Goal: Transaction & Acquisition: Obtain resource

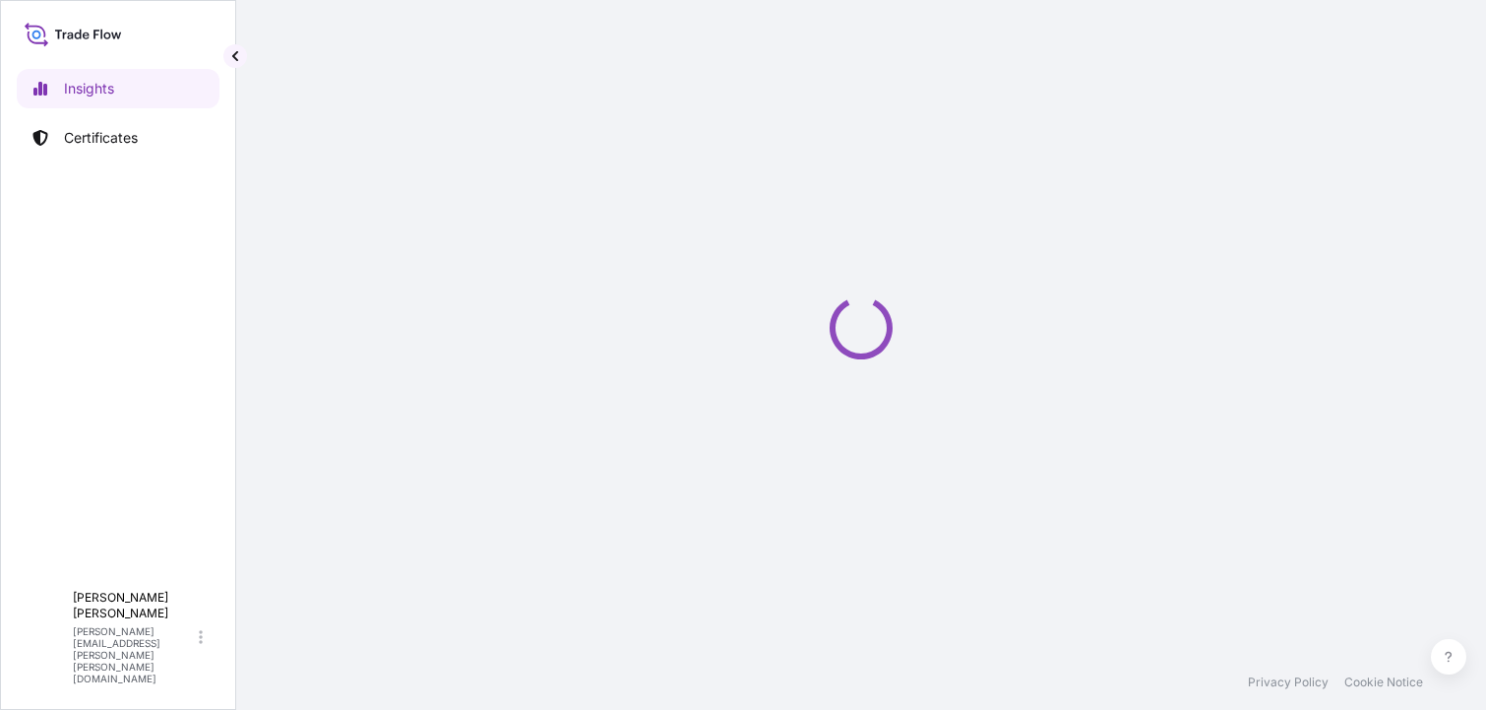
select select "2025"
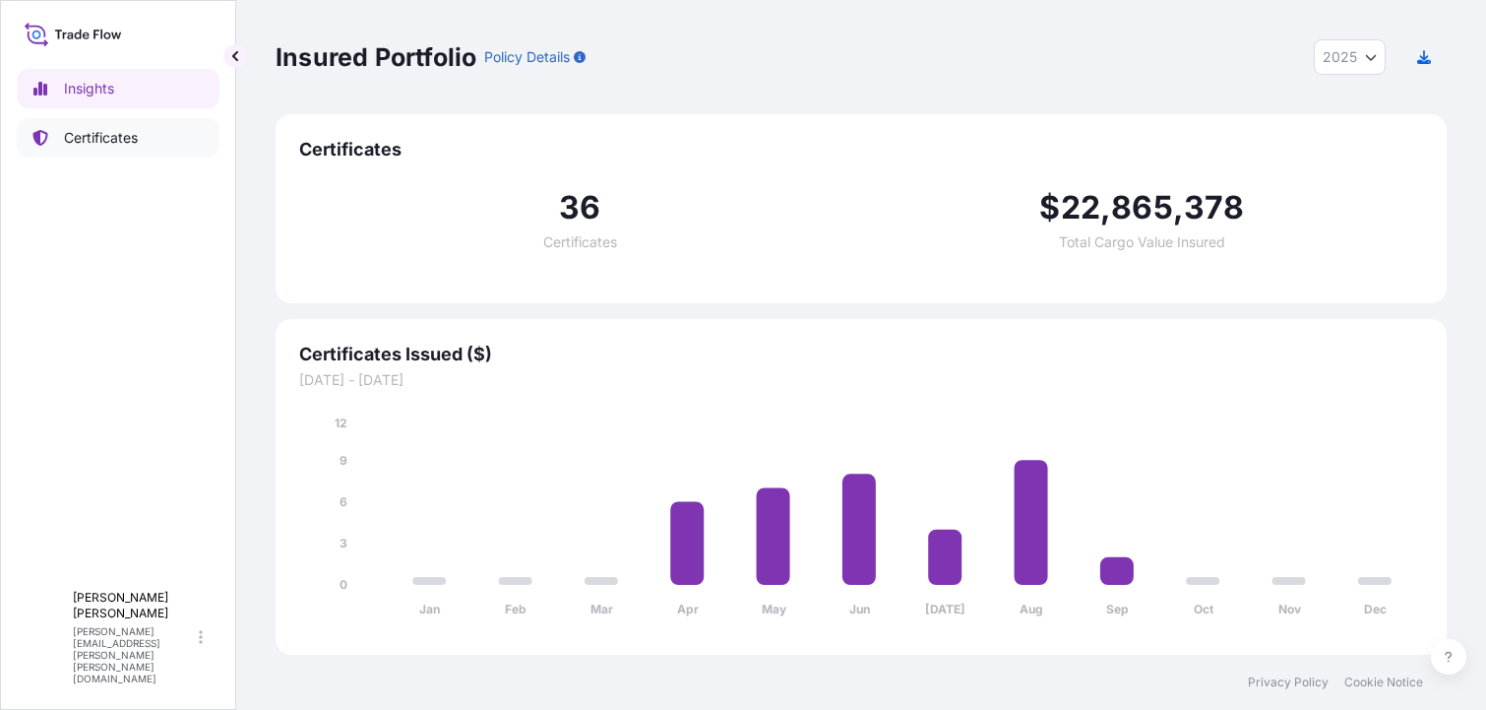
click at [82, 134] on p "Certificates" at bounding box center [101, 138] width 74 height 20
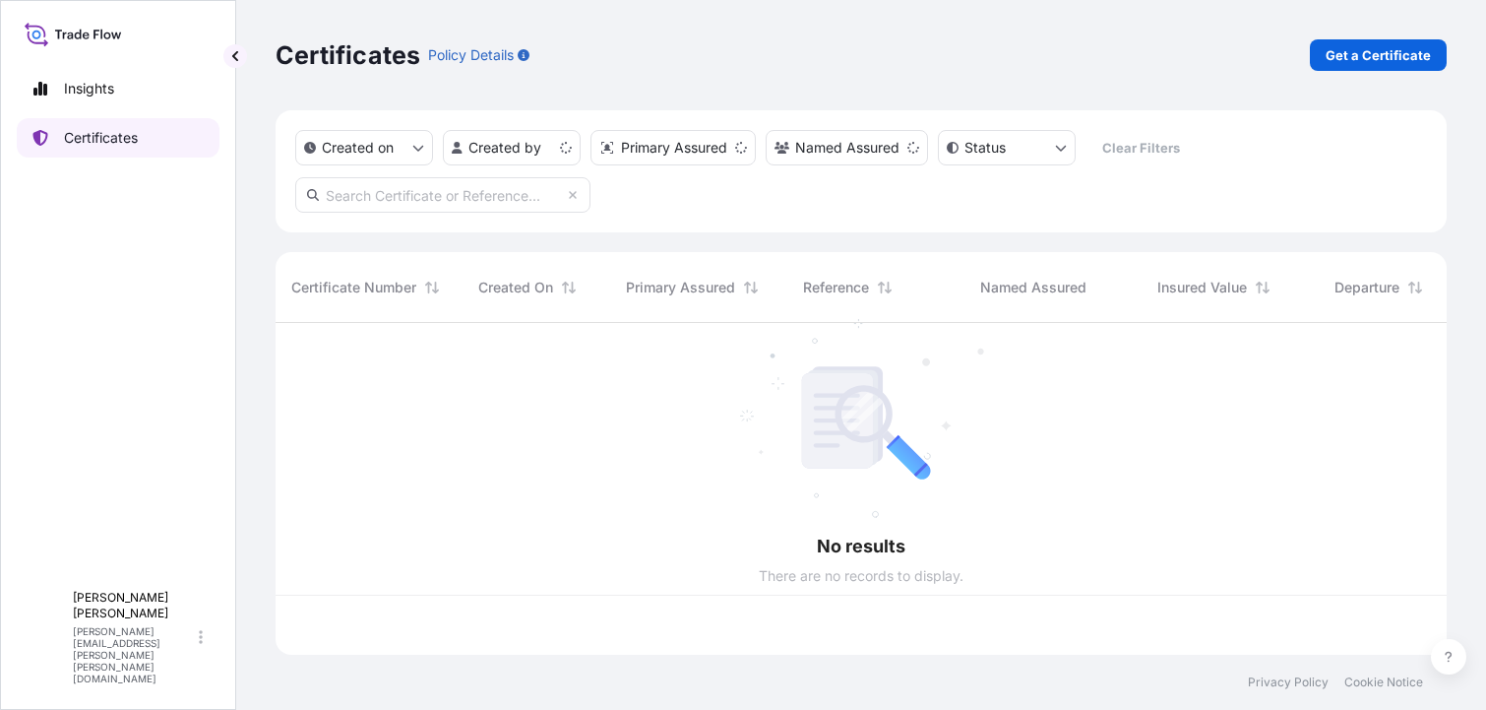
scroll to position [328, 1157]
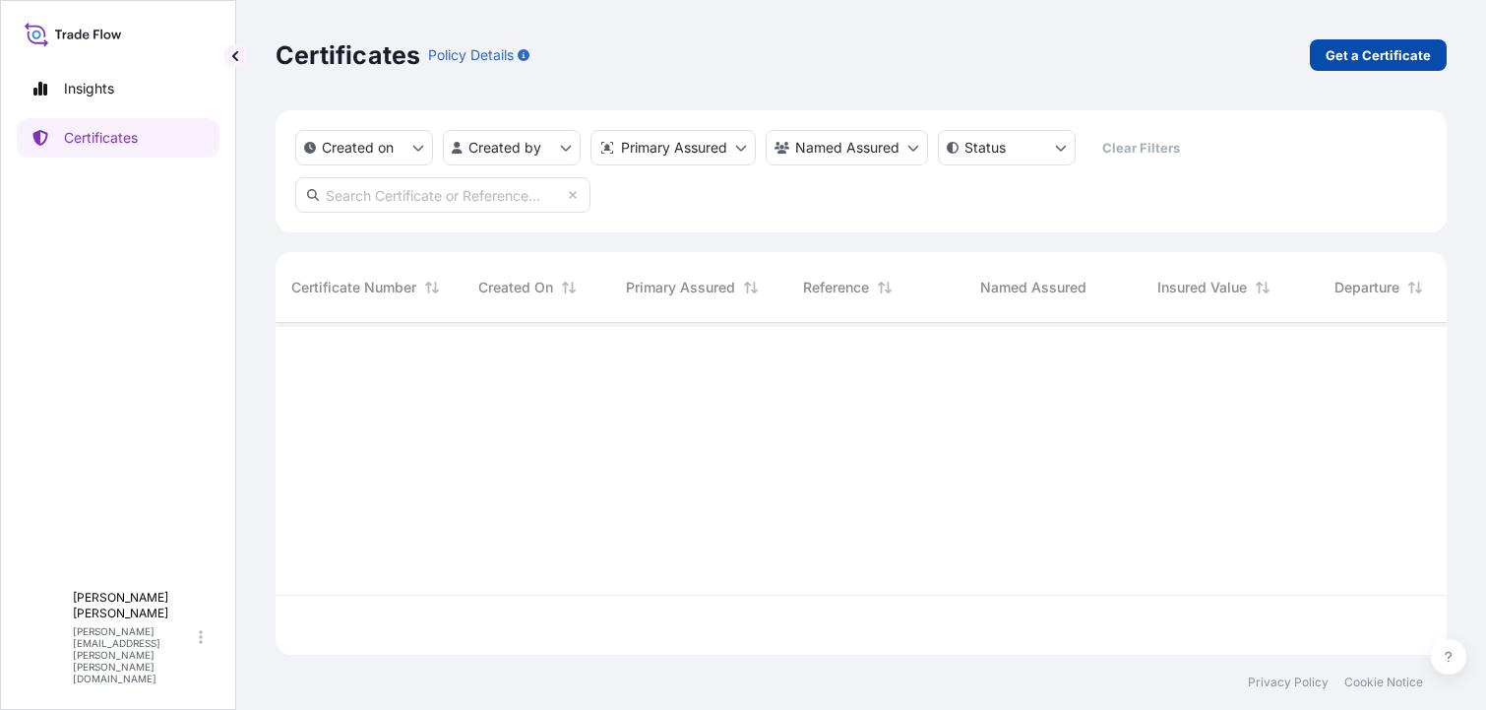
click at [1310, 38] on div "Certificates Policy Details Get a Certificate" at bounding box center [861, 55] width 1171 height 110
click at [1354, 44] on link "Get a Certificate" at bounding box center [1378, 55] width 137 height 32
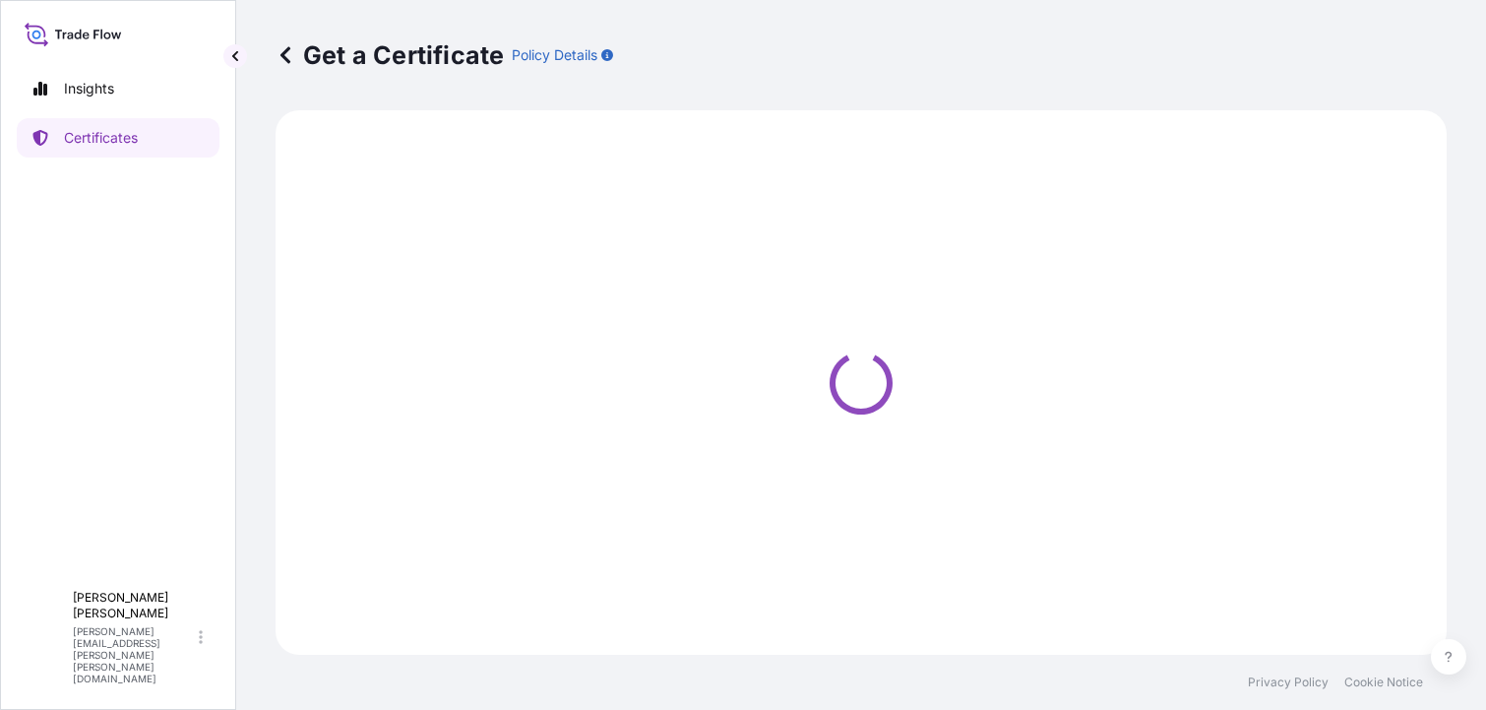
select select "Barge"
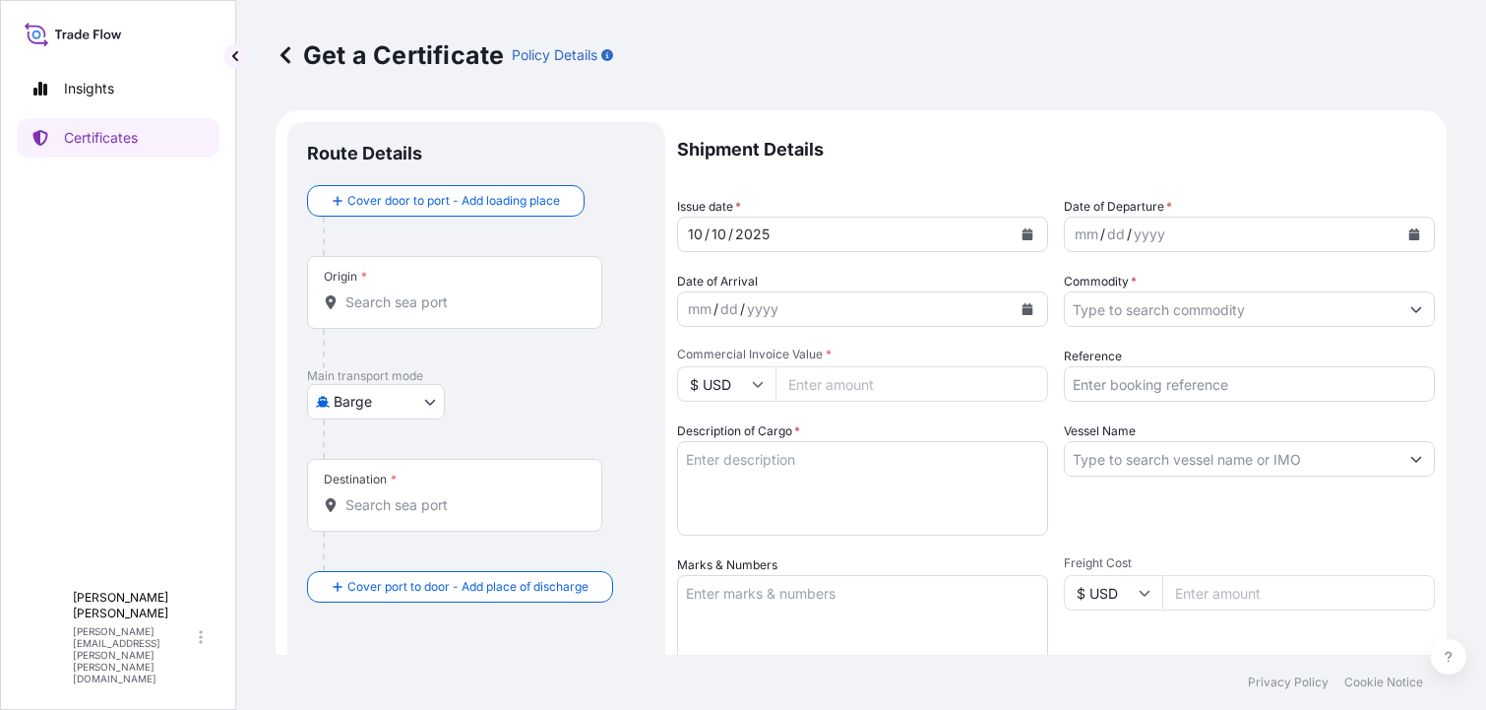
click at [387, 304] on input "Origin *" at bounding box center [462, 302] width 232 height 20
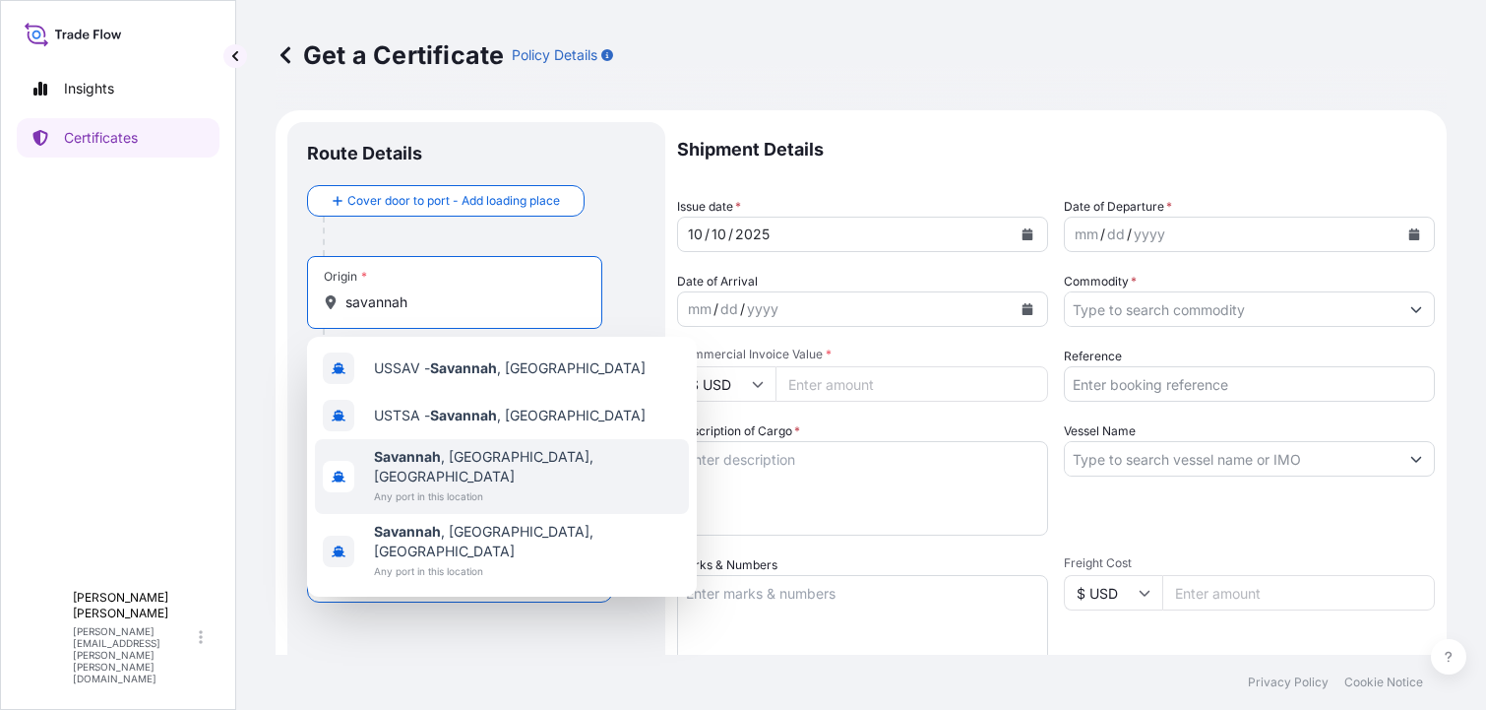
click at [424, 463] on b "Savannah" at bounding box center [407, 456] width 67 height 17
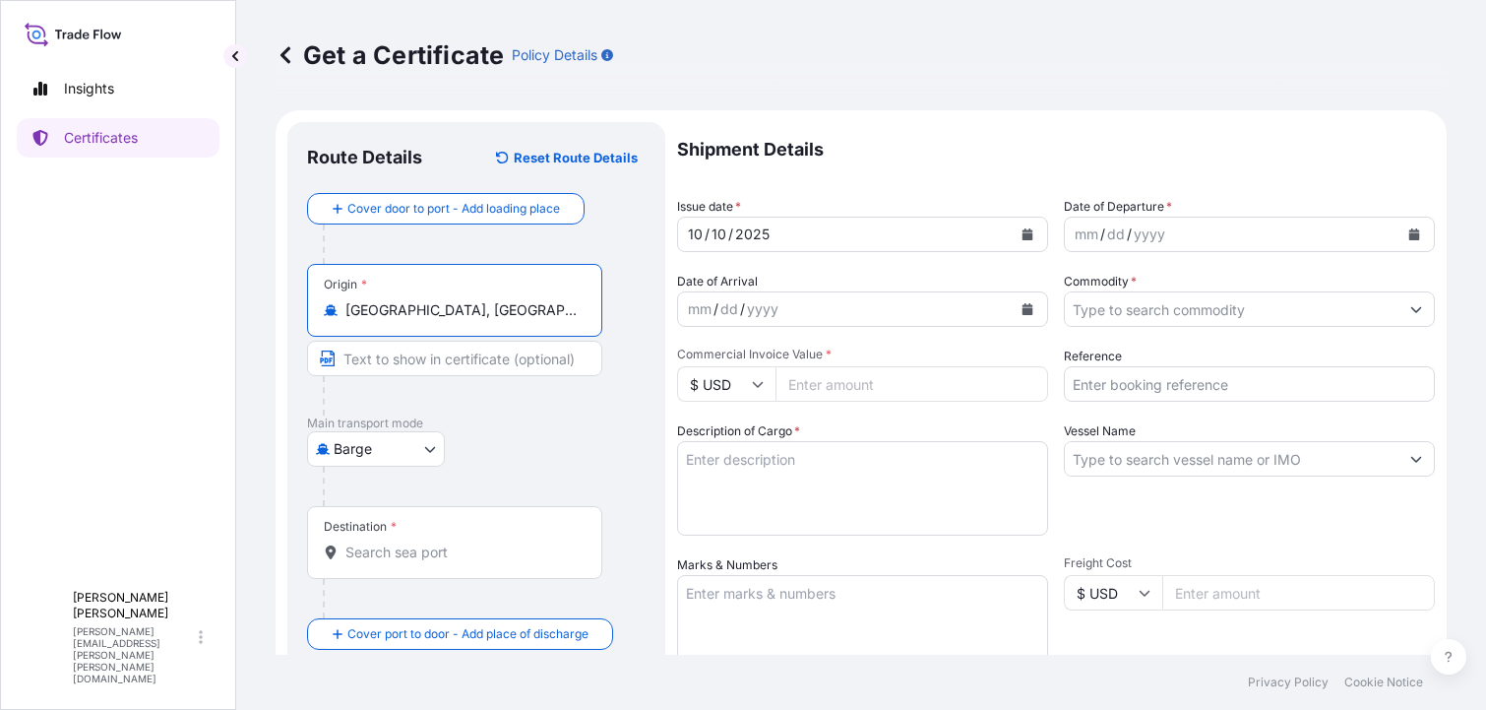
type input "[GEOGRAPHIC_DATA], [GEOGRAPHIC_DATA], [GEOGRAPHIC_DATA]"
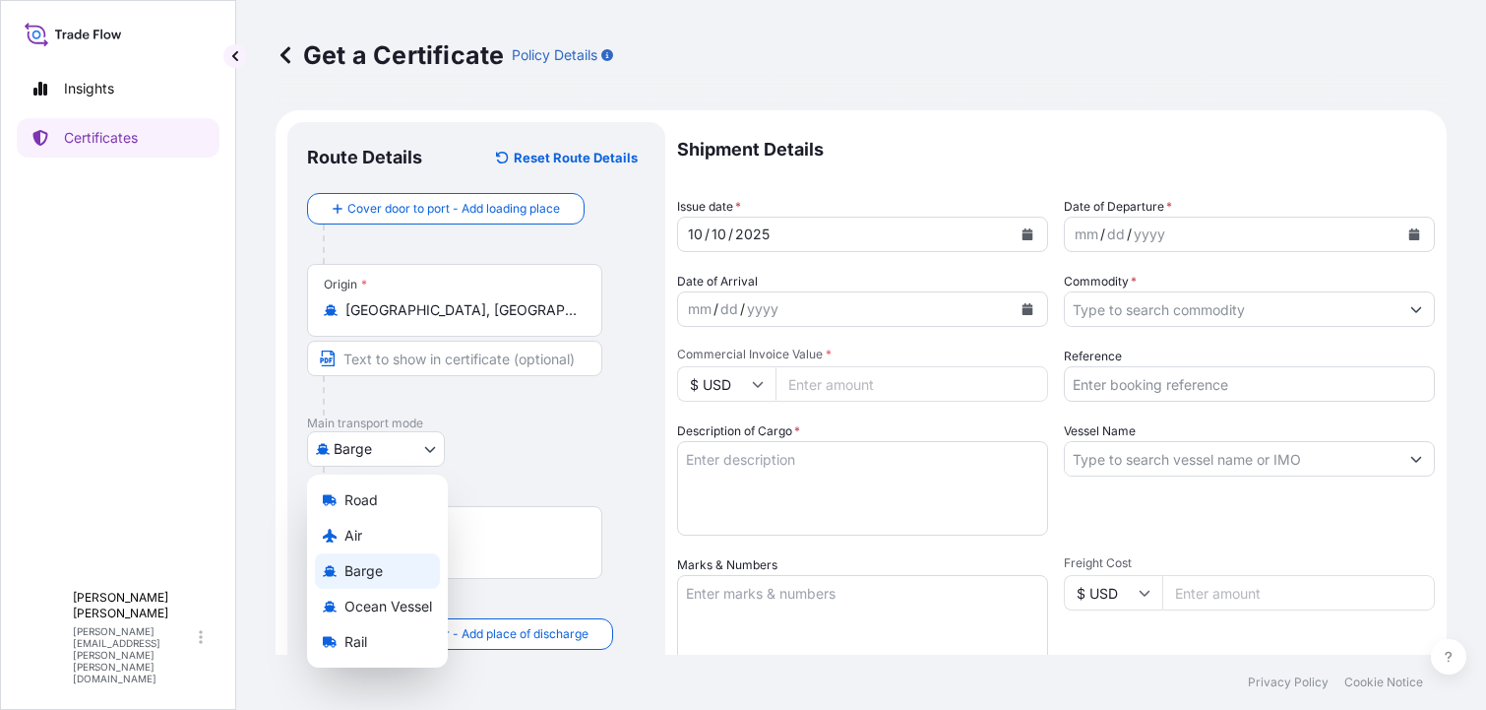
click at [430, 448] on body "4 options available. Insights Certificates L [PERSON_NAME] [PERSON_NAME][EMAIL_…" at bounding box center [743, 355] width 1486 height 710
click at [383, 603] on span "Ocean Vessel" at bounding box center [389, 607] width 88 height 20
select select "Ocean Vessel"
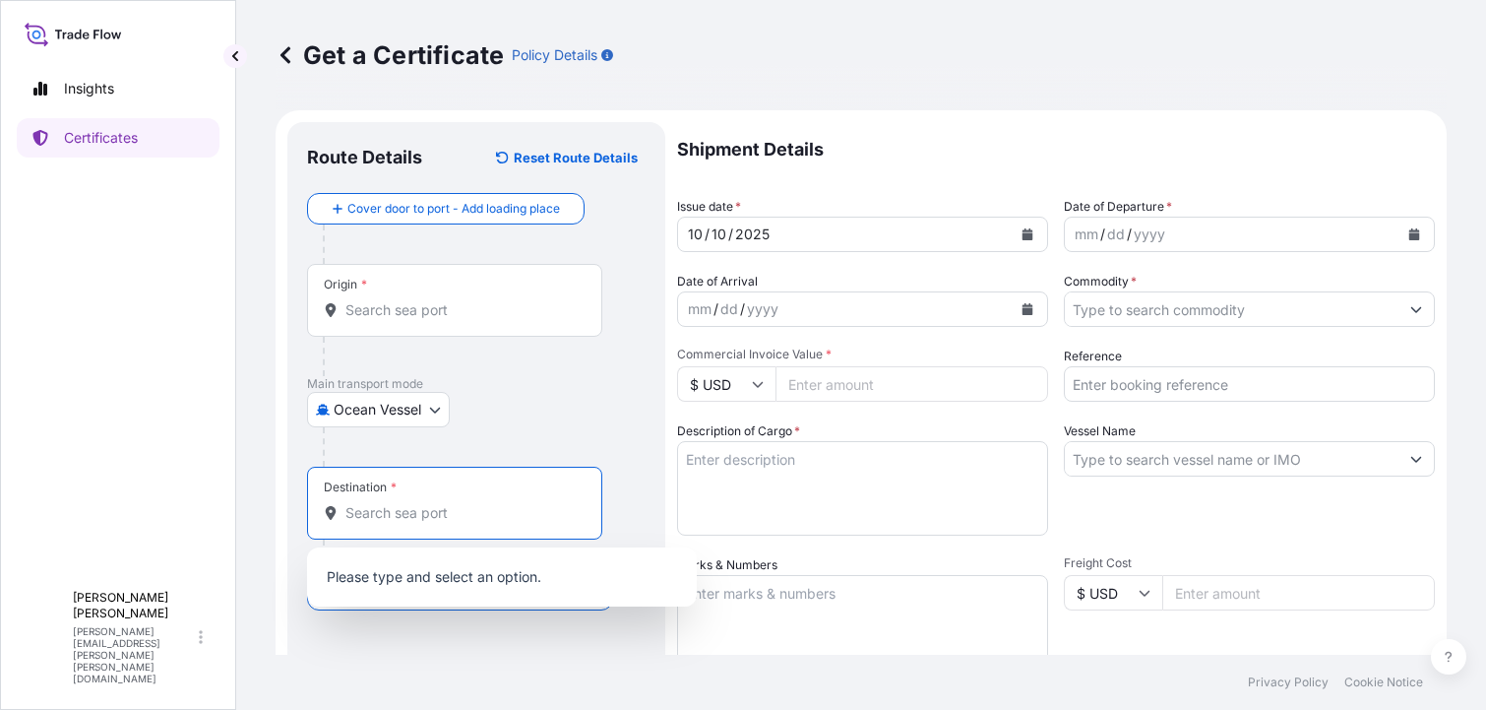
click at [396, 505] on input "Destination *" at bounding box center [462, 513] width 232 height 20
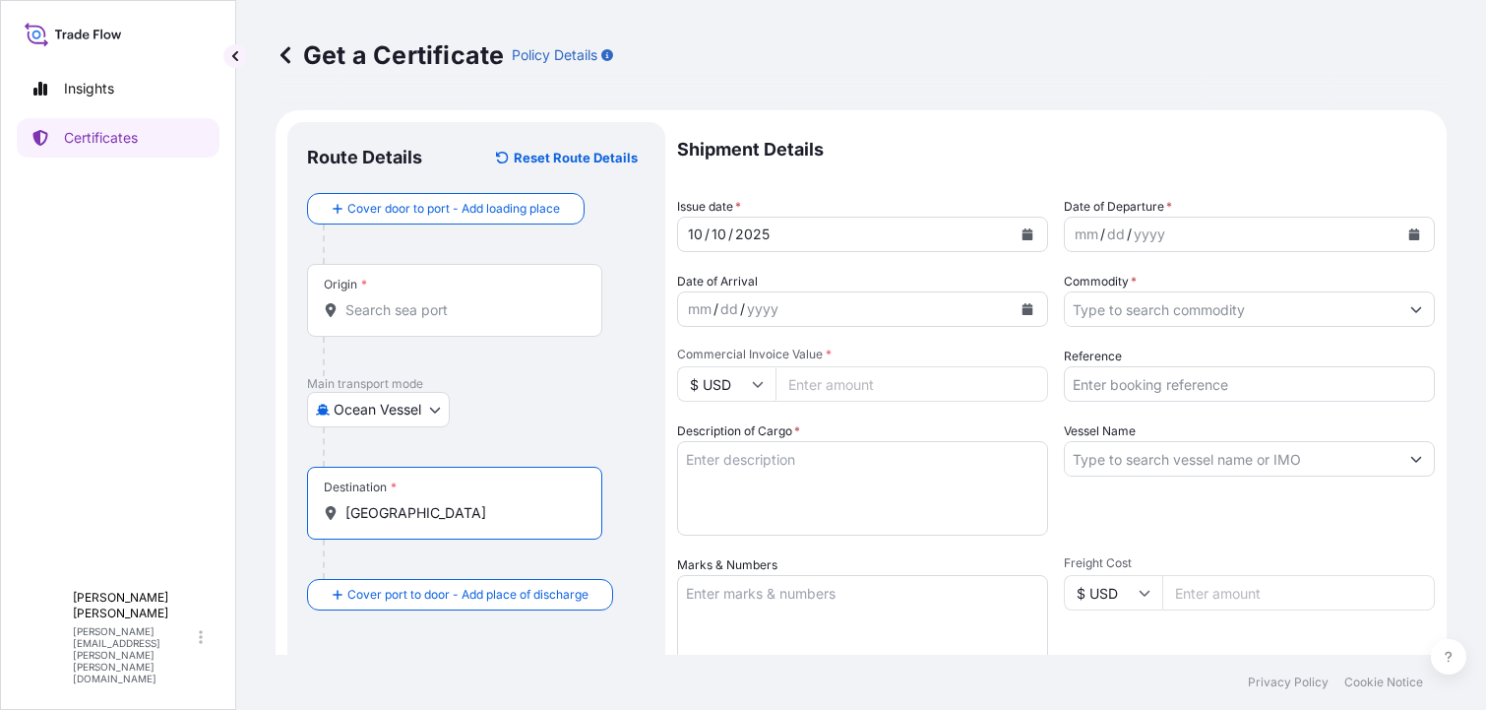
scroll to position [197, 0]
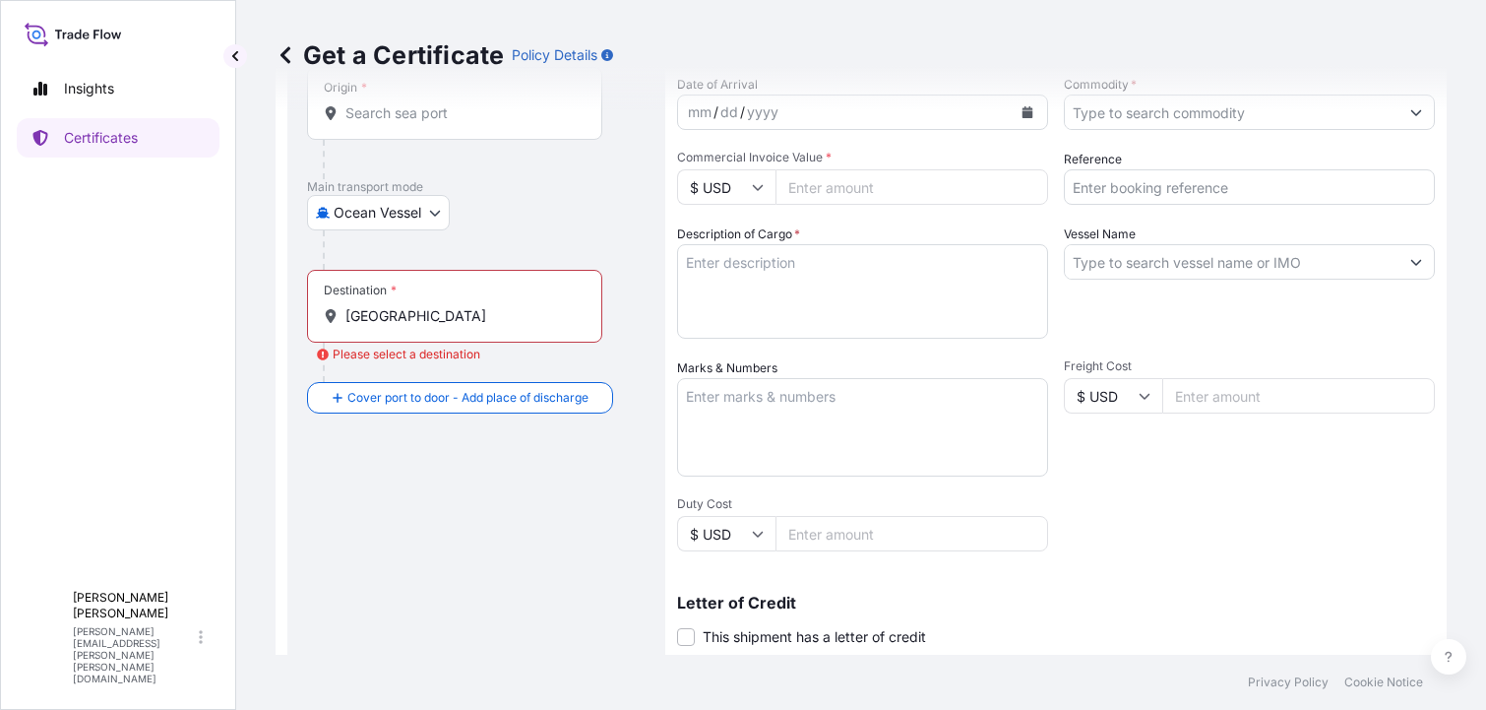
click at [435, 302] on div "Destination * [GEOGRAPHIC_DATA]" at bounding box center [454, 306] width 295 height 73
click at [435, 306] on input "[GEOGRAPHIC_DATA]" at bounding box center [462, 316] width 232 height 20
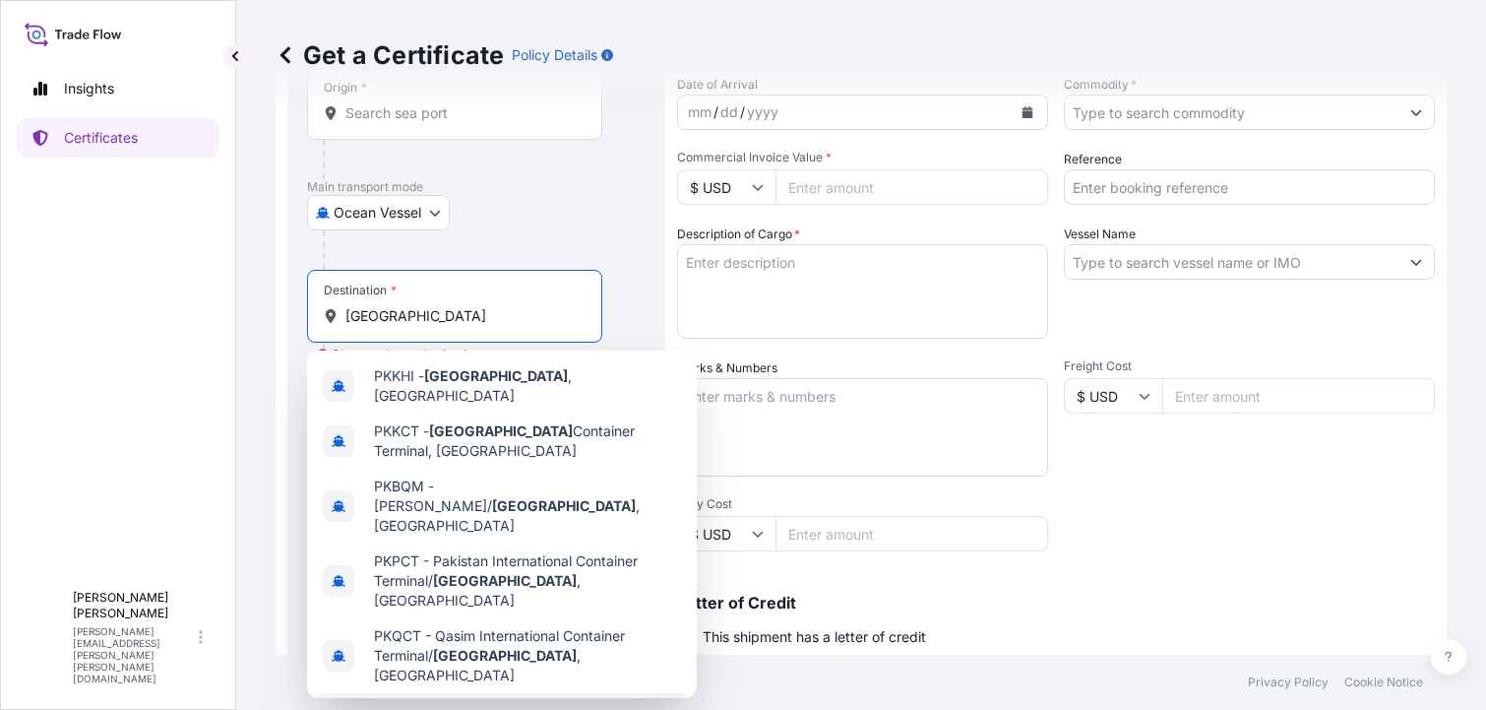
click at [421, 702] on b "[GEOGRAPHIC_DATA]" at bounding box center [446, 710] width 144 height 17
type input "[GEOGRAPHIC_DATA], [GEOGRAPHIC_DATA]"
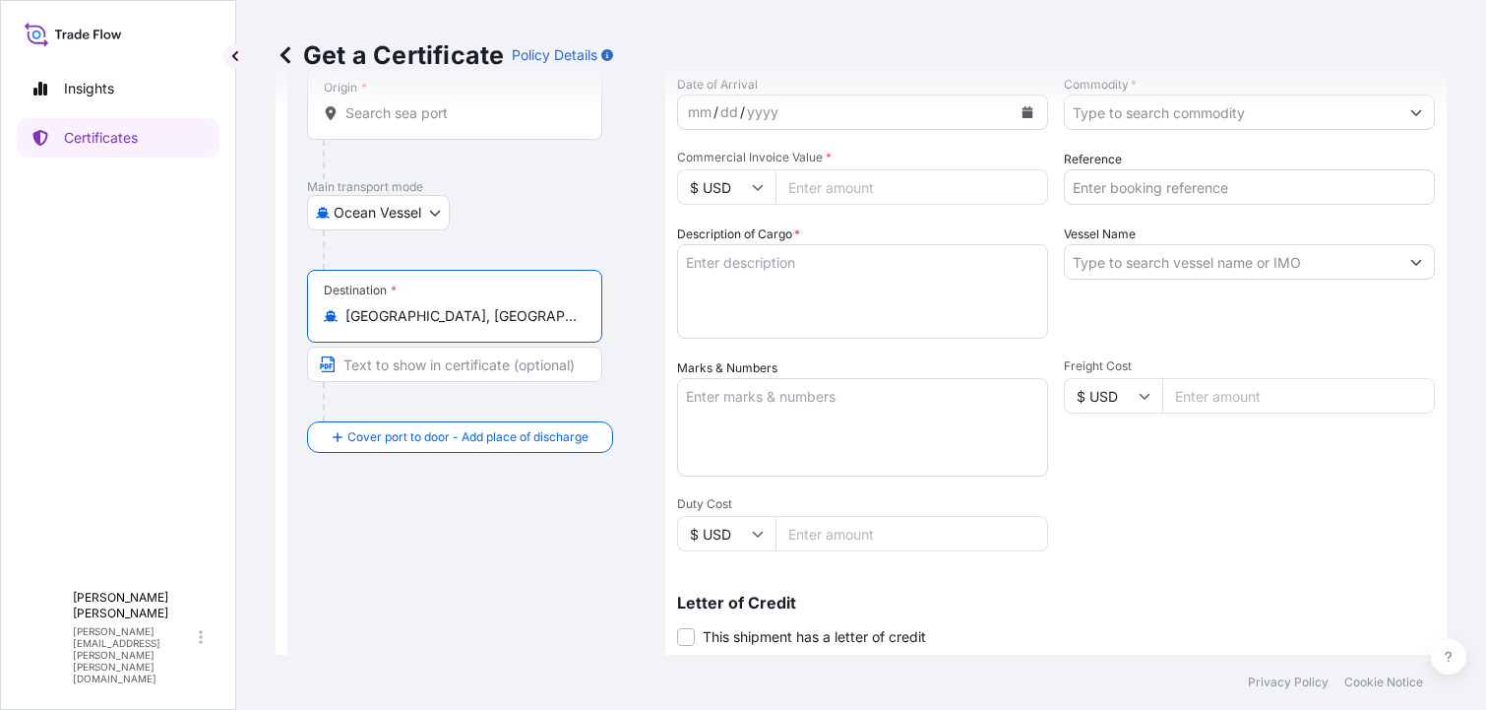
scroll to position [0, 0]
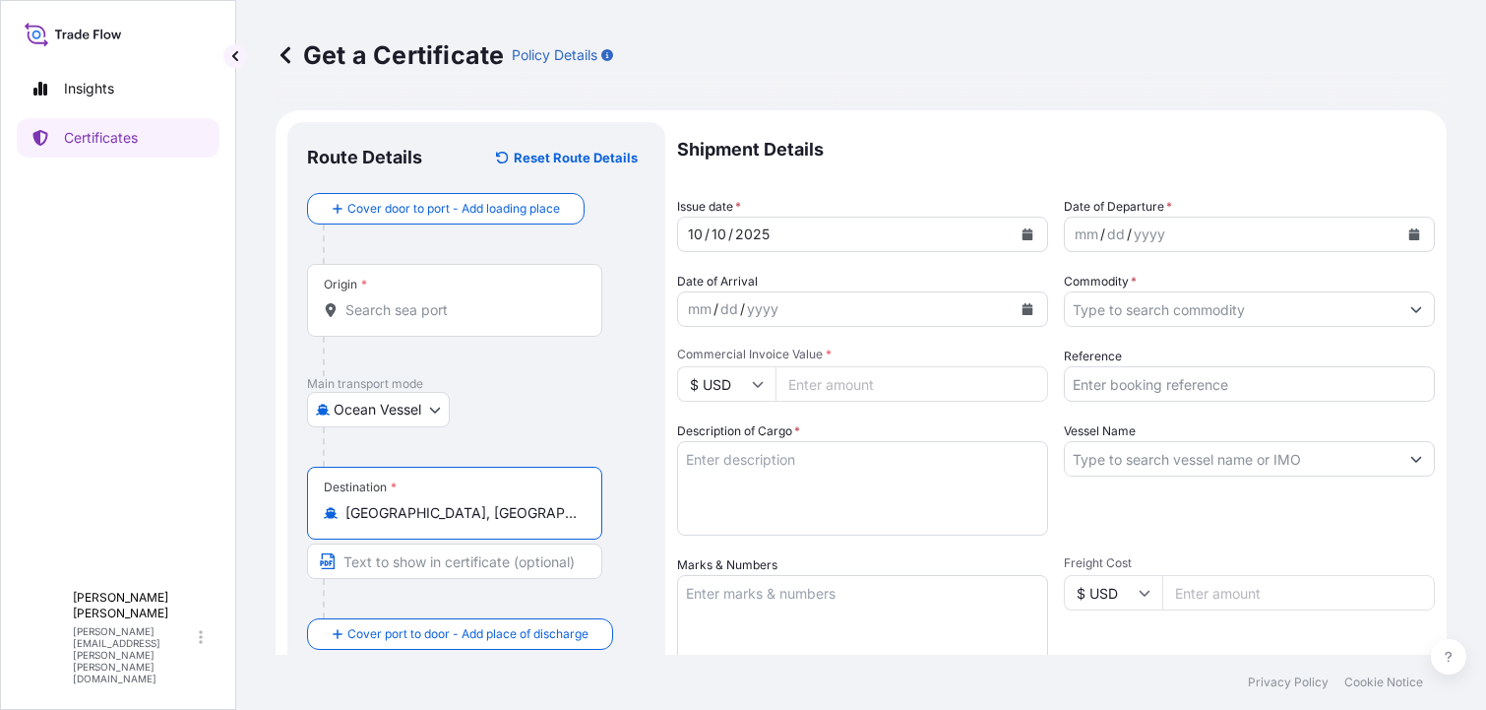
click at [403, 329] on div "Origin *" at bounding box center [454, 300] width 295 height 73
click at [403, 320] on input "Origin *" at bounding box center [462, 310] width 232 height 20
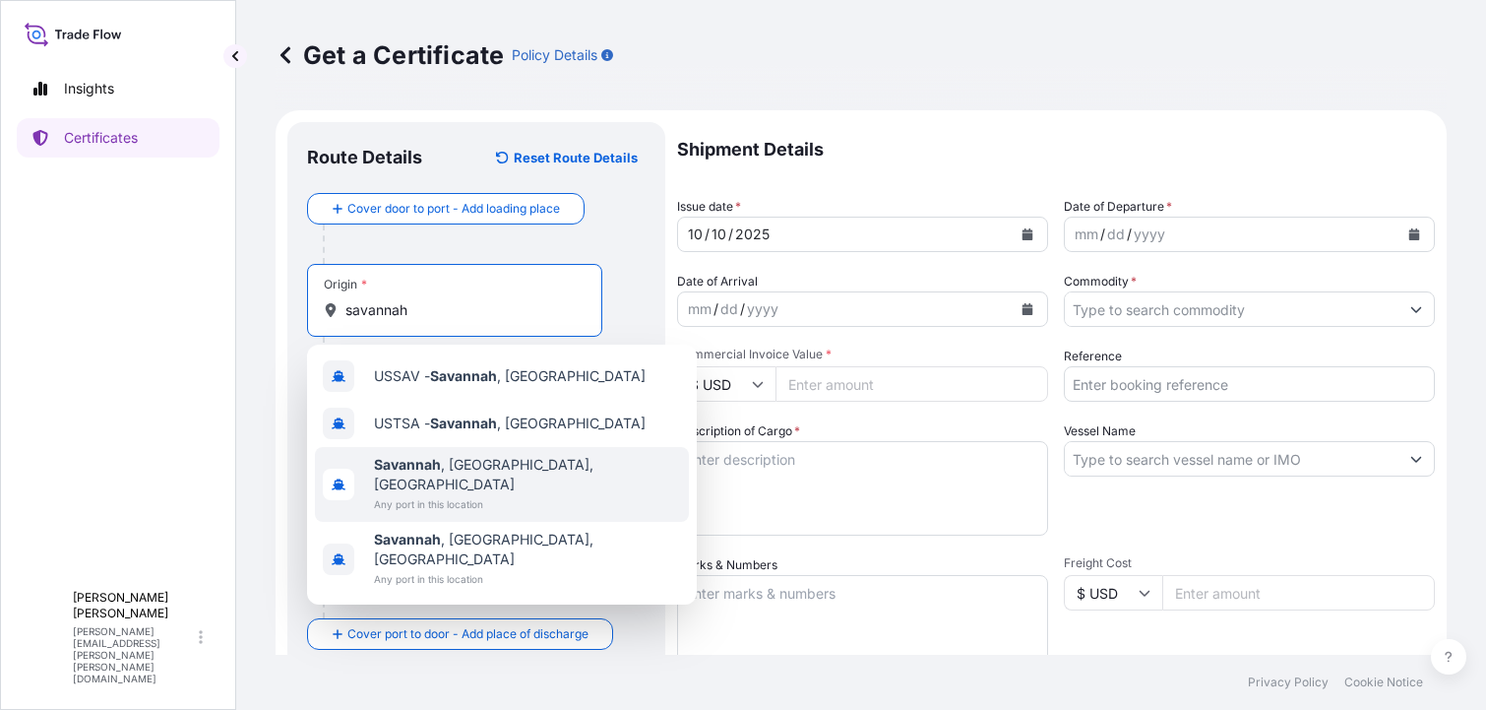
click at [410, 460] on b "Savannah" at bounding box center [407, 464] width 67 height 17
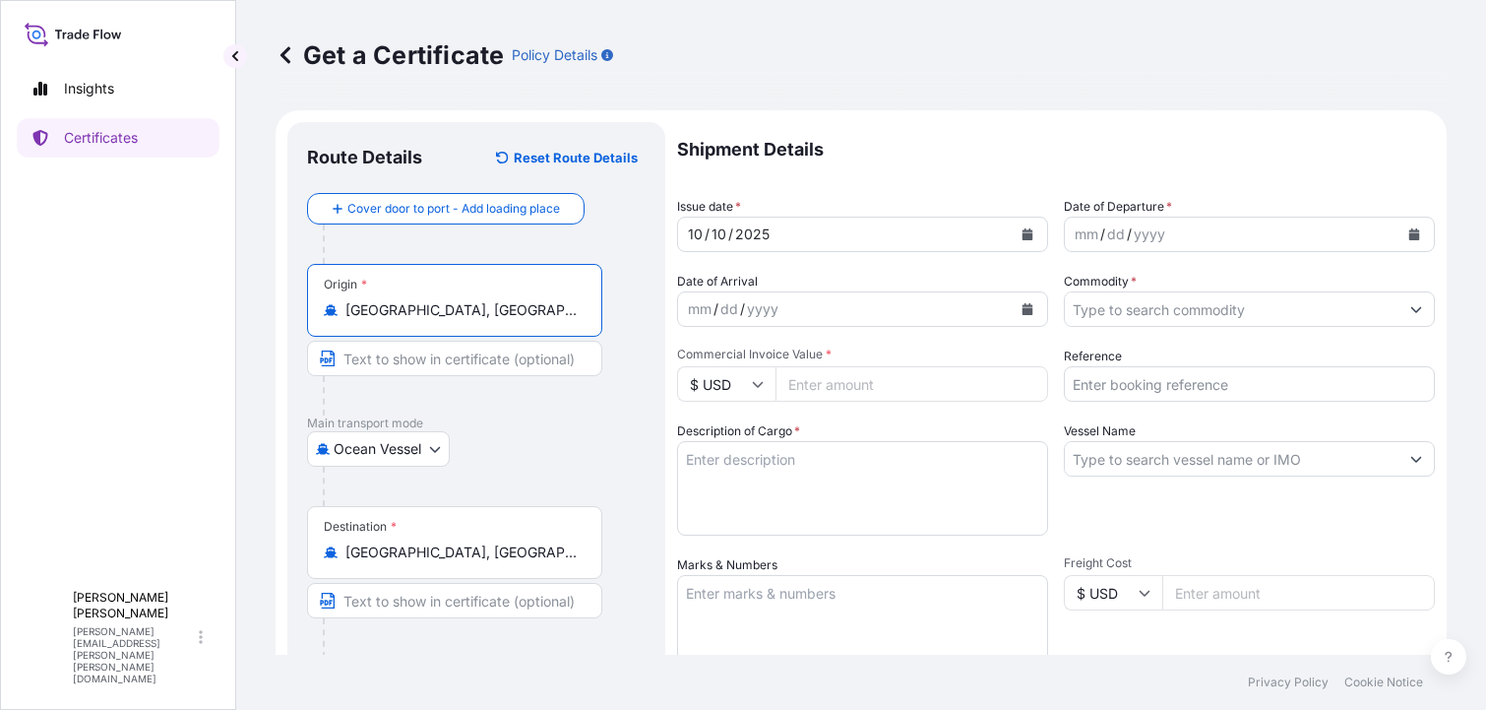
type input "[GEOGRAPHIC_DATA], [GEOGRAPHIC_DATA], [GEOGRAPHIC_DATA]"
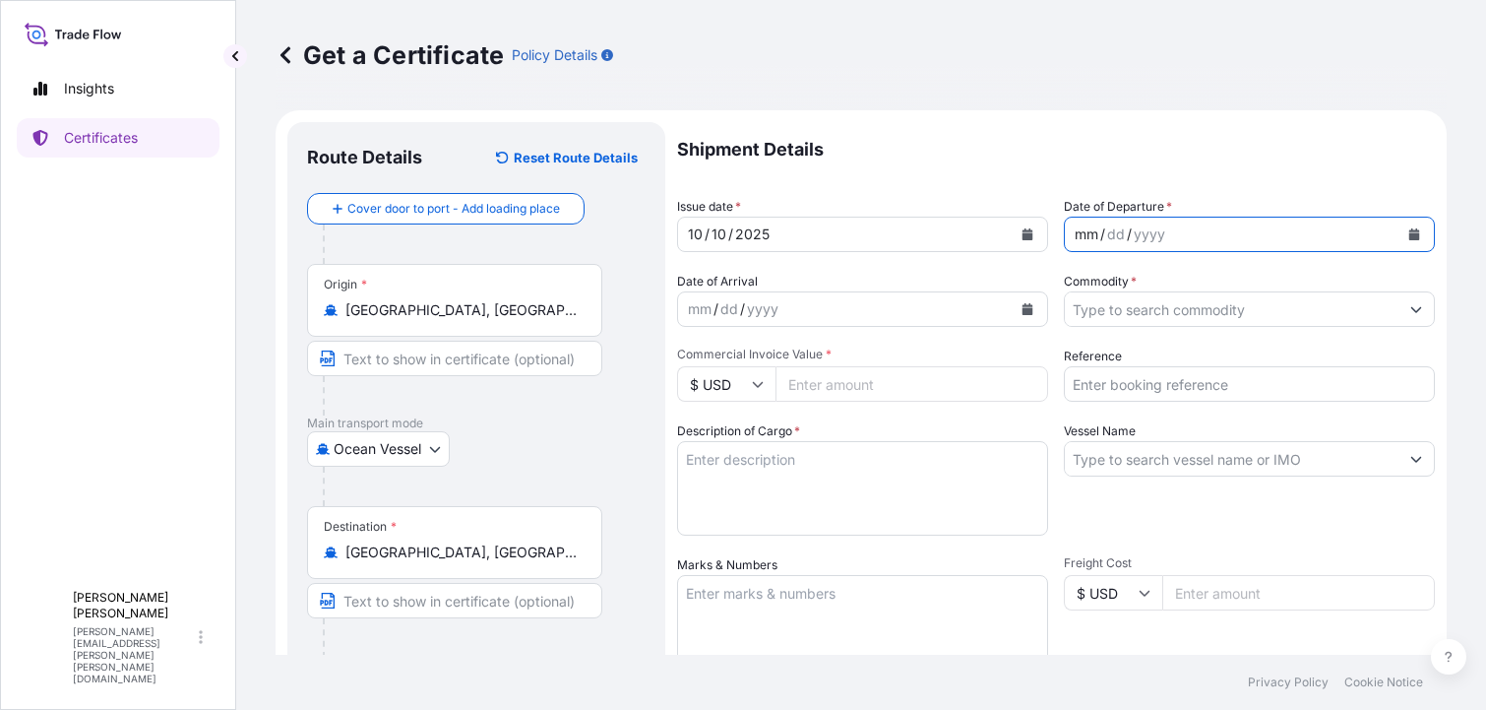
click at [1195, 232] on div "mm / dd / yyyy" at bounding box center [1232, 234] width 334 height 35
click at [710, 304] on div "mm" at bounding box center [700, 309] width 28 height 24
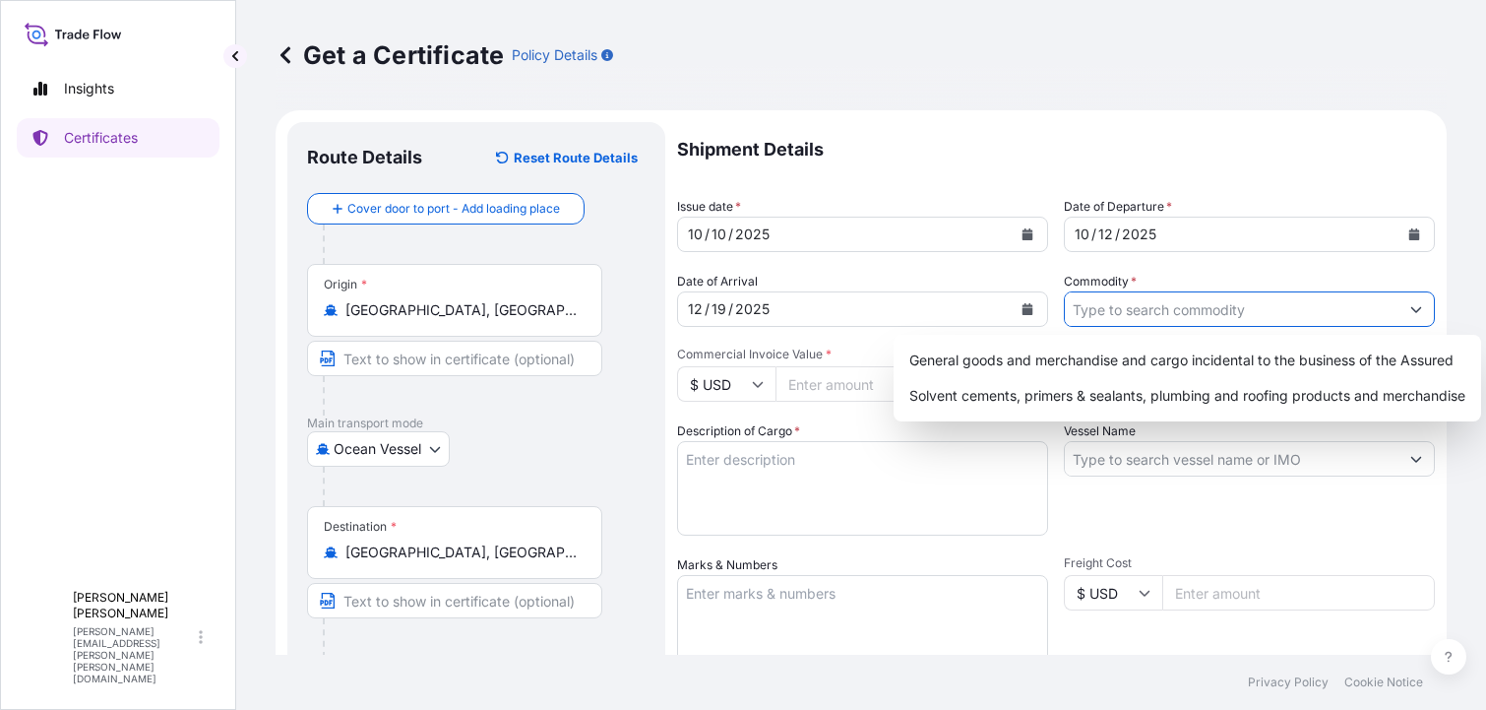
click at [1399, 309] on button "Show suggestions" at bounding box center [1416, 308] width 35 height 35
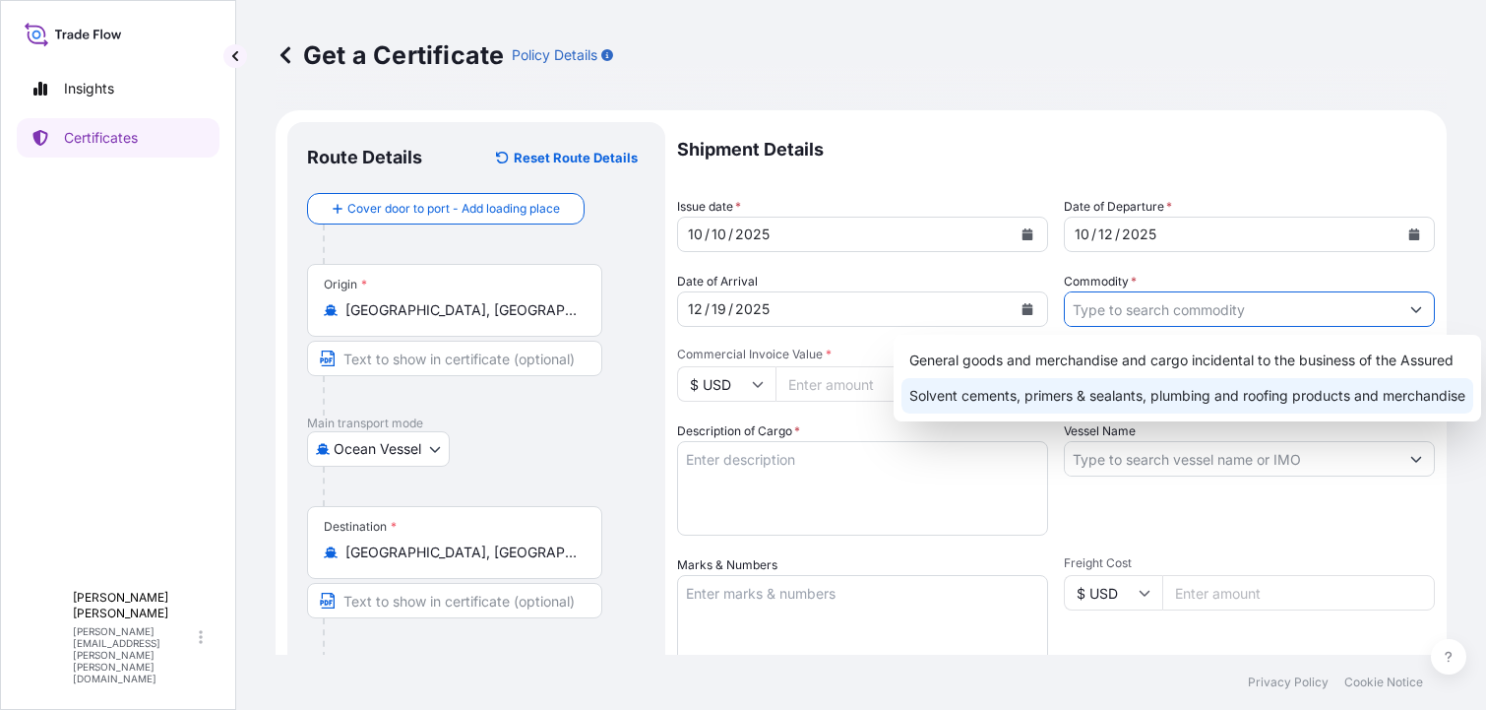
click at [1096, 400] on div "Solvent cements, primers & sealants, plumbing and roofing products and merchand…" at bounding box center [1188, 395] width 572 height 35
type input "Solvent cements, primers & sealants, plumbing and roofing products and merchand…"
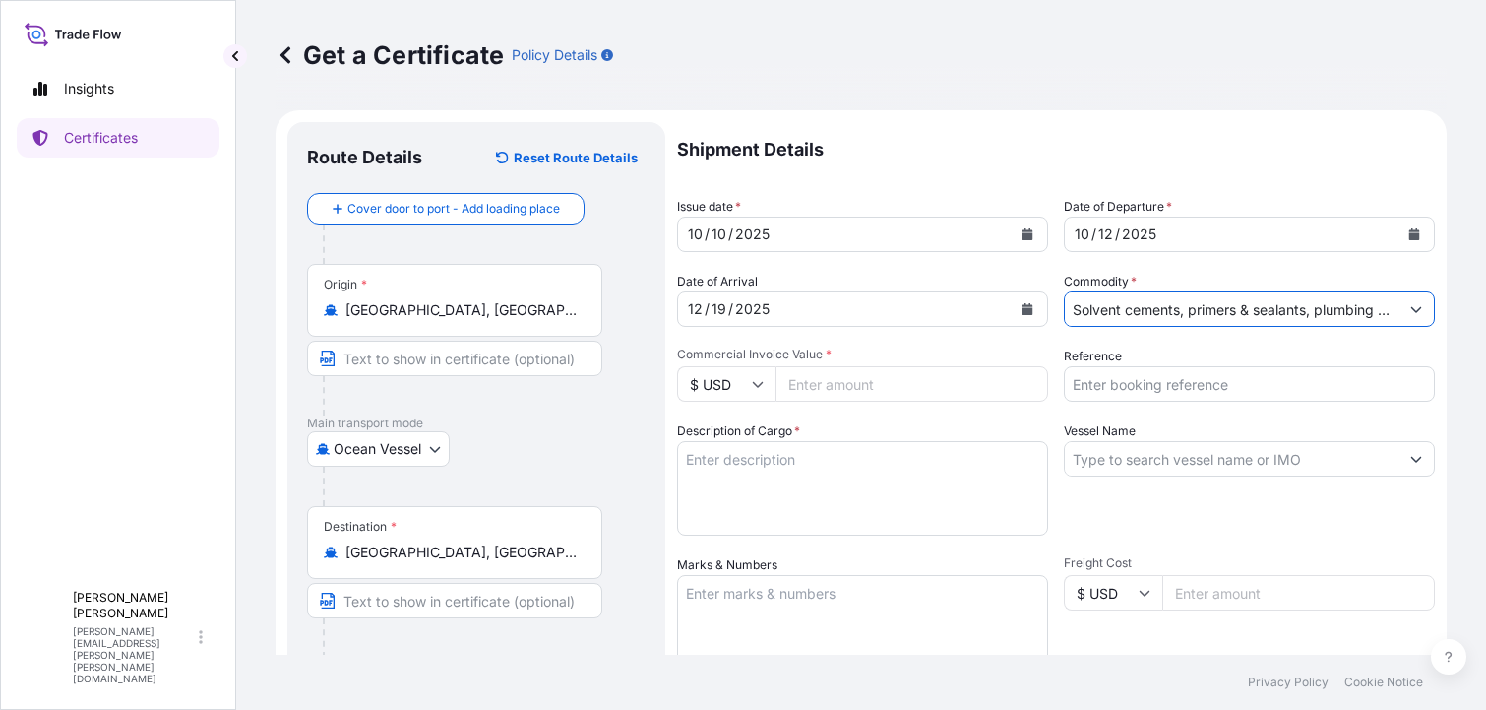
click at [813, 386] on input "Commercial Invoice Value *" at bounding box center [912, 383] width 273 height 35
type input "86638.56"
click at [1181, 387] on input "Reference" at bounding box center [1249, 383] width 371 height 35
type input "RICFJC473800"
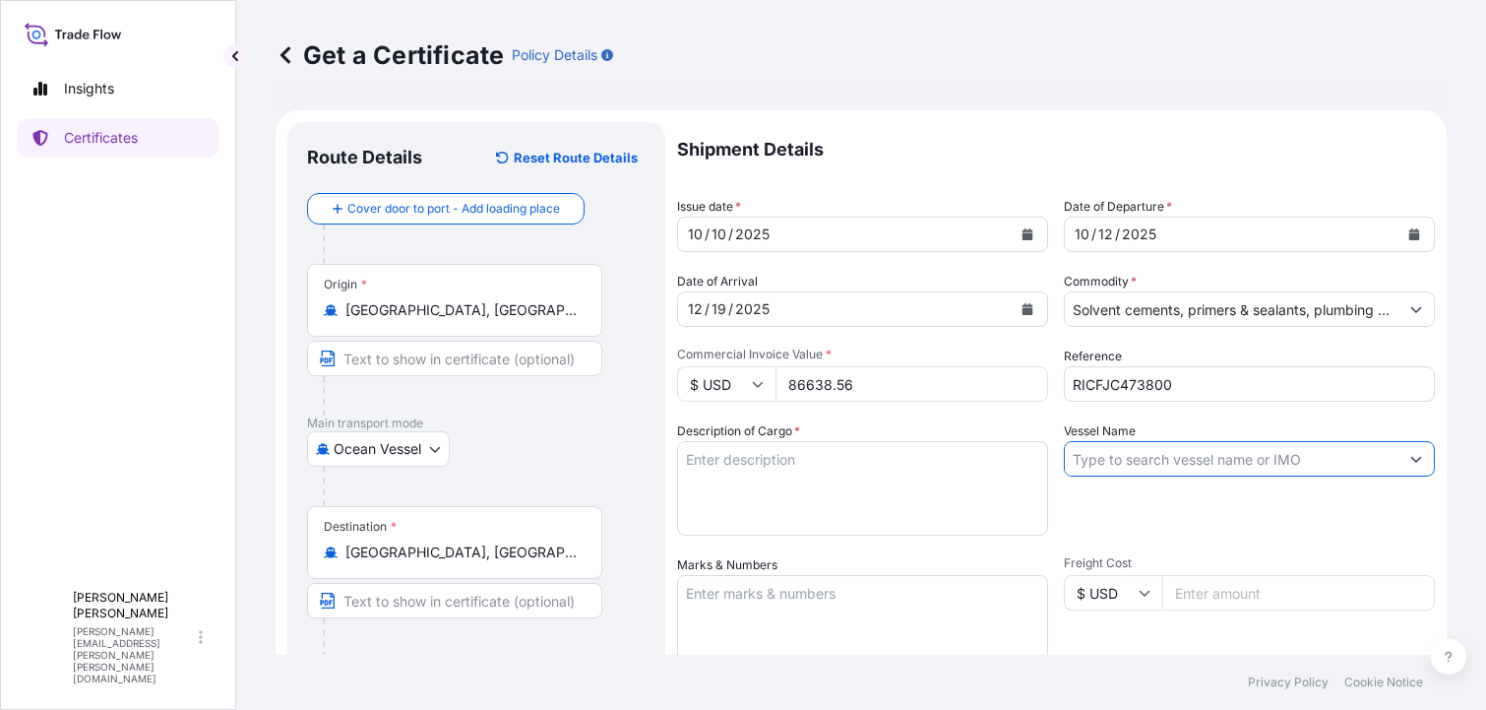
click at [1197, 459] on input "Vessel Name" at bounding box center [1232, 458] width 334 height 35
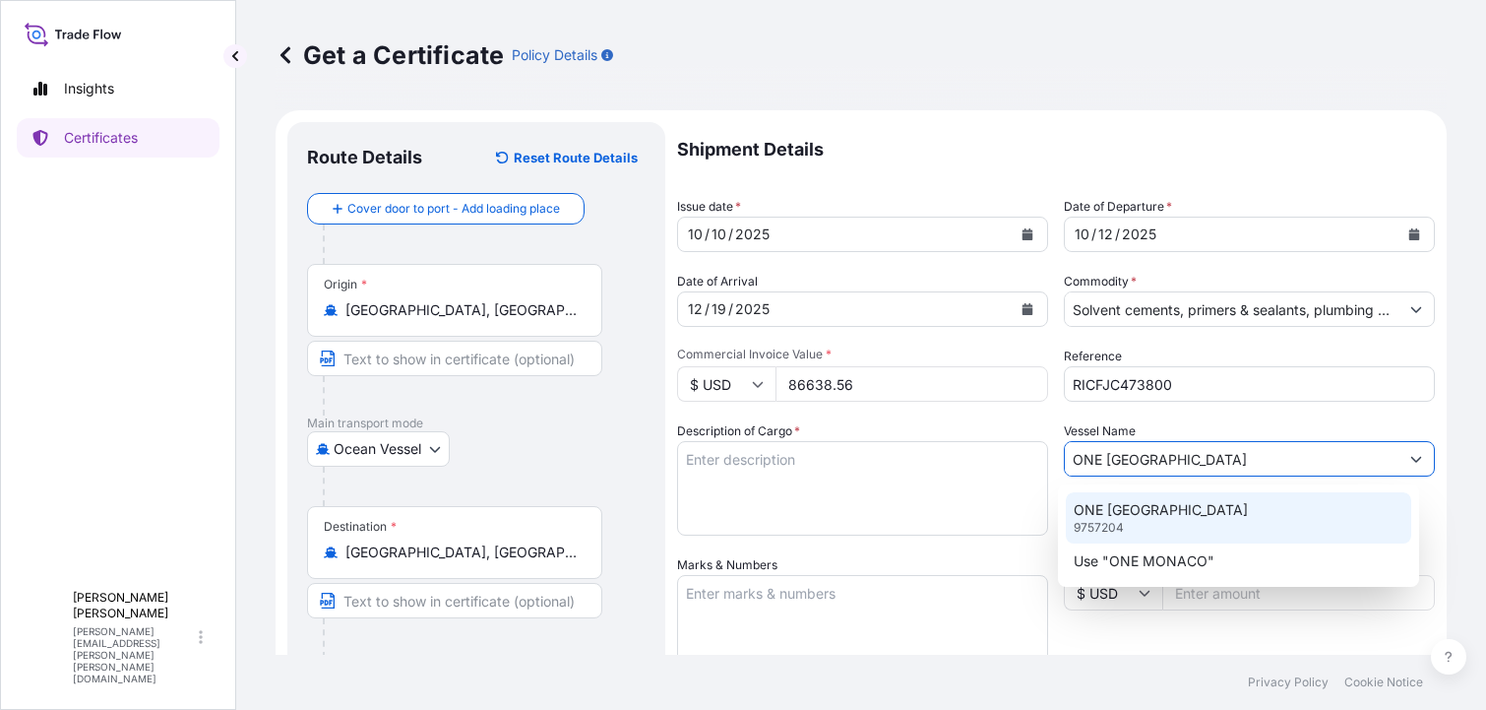
click at [1147, 514] on p "ONE [GEOGRAPHIC_DATA]" at bounding box center [1161, 510] width 174 height 20
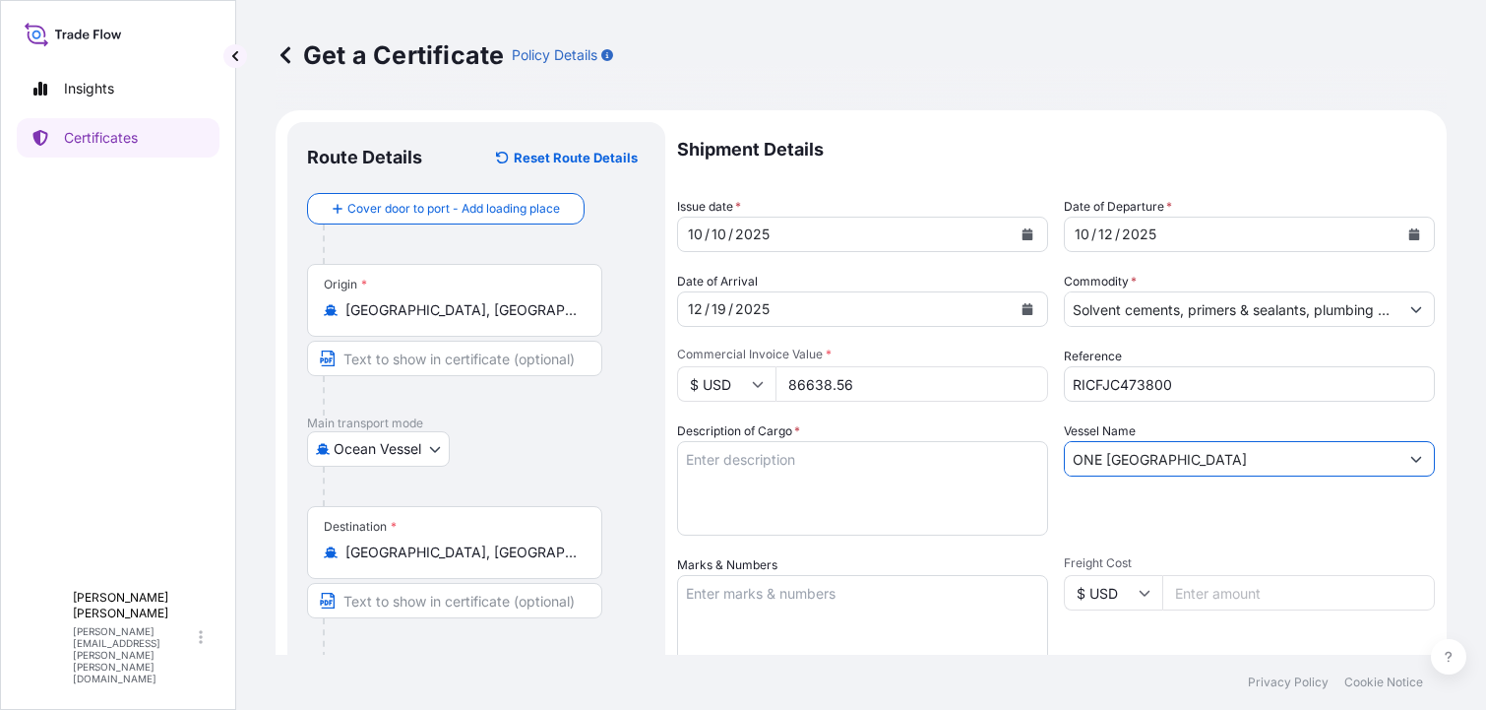
click at [1256, 457] on input "ONE [GEOGRAPHIC_DATA]" at bounding box center [1232, 458] width 334 height 35
click at [1411, 463] on icon "Show suggestions" at bounding box center [1417, 459] width 12 height 12
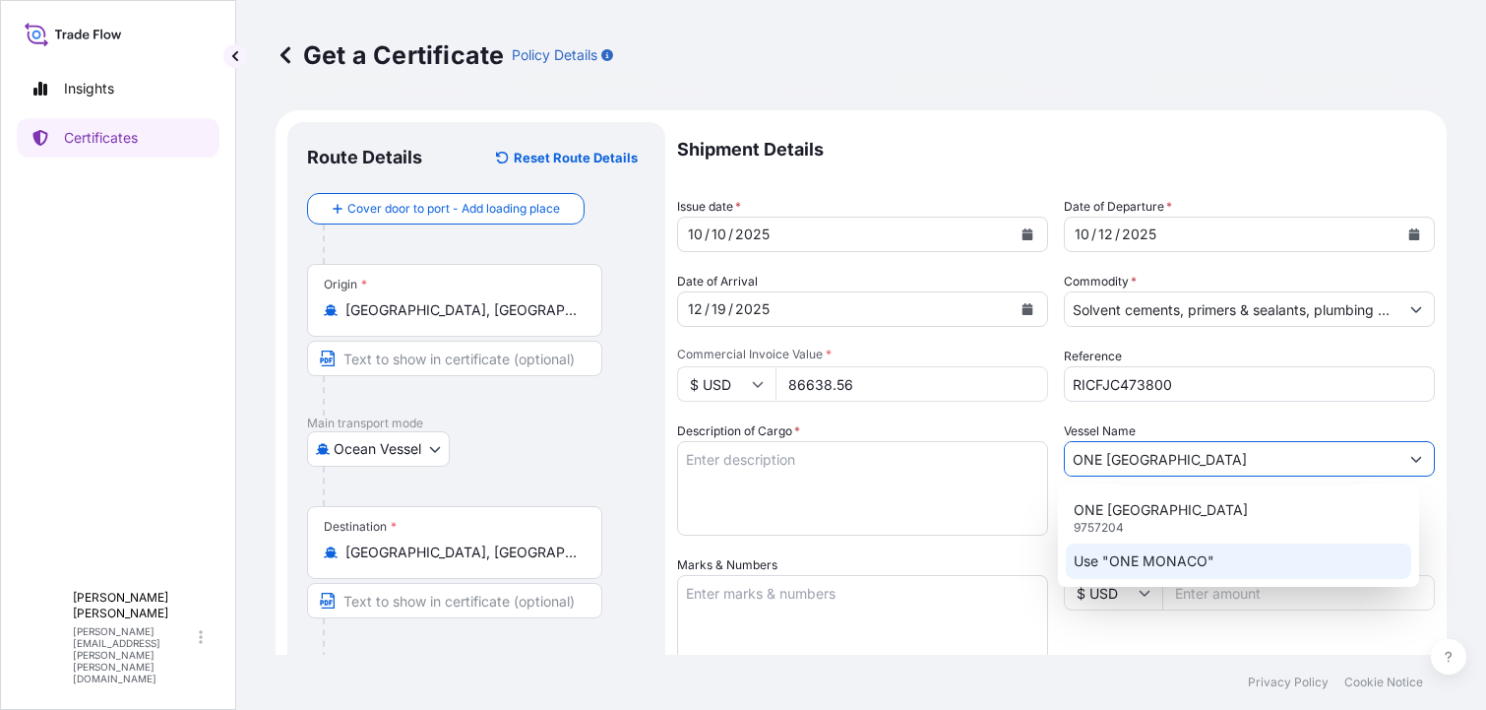
click at [1167, 560] on p "Use "ONE MONACO"" at bounding box center [1144, 561] width 141 height 20
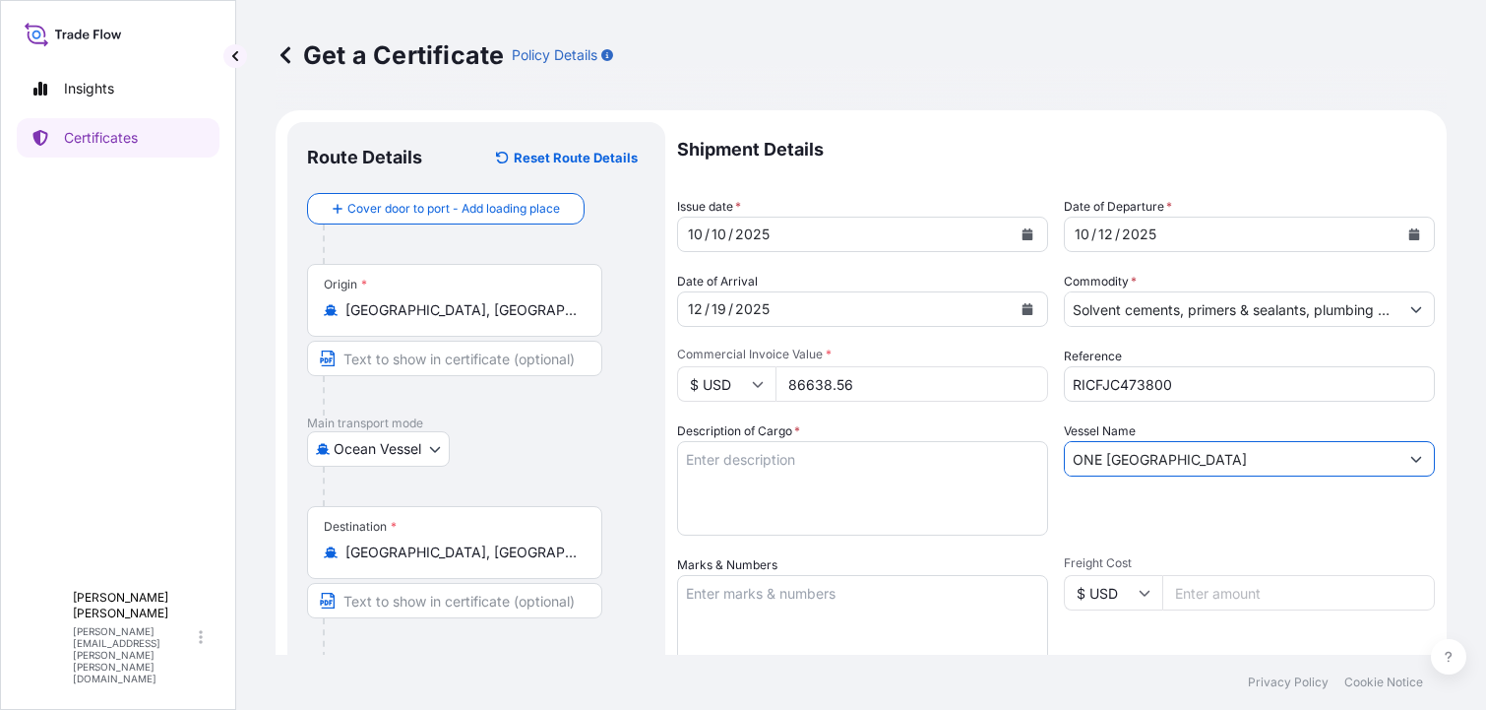
type input "ONE [GEOGRAPHIC_DATA]"
click at [812, 464] on textarea "Description of Cargo *" at bounding box center [862, 488] width 371 height 95
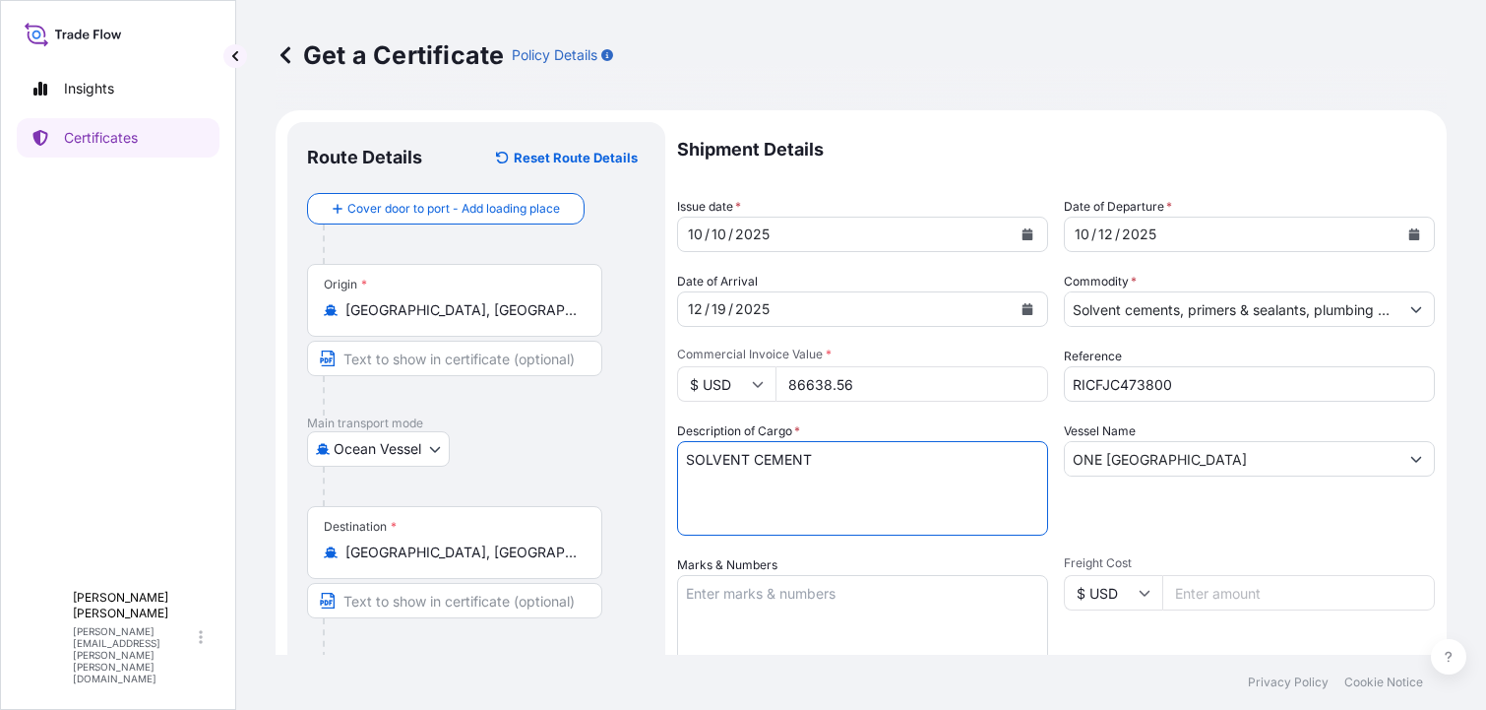
type textarea "SOLVENT CEMENT"
click at [795, 593] on textarea "Marks & Numbers" at bounding box center [862, 624] width 371 height 98
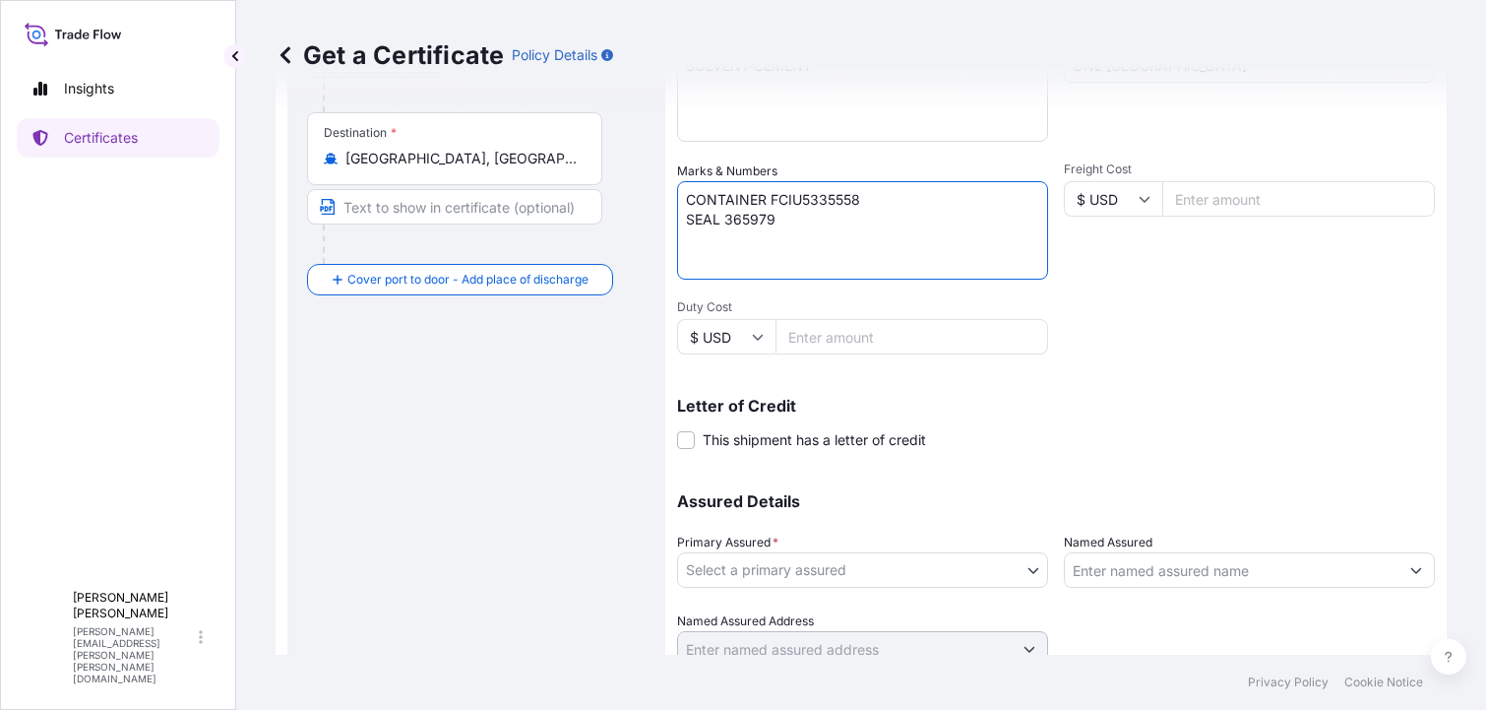
scroll to position [473, 0]
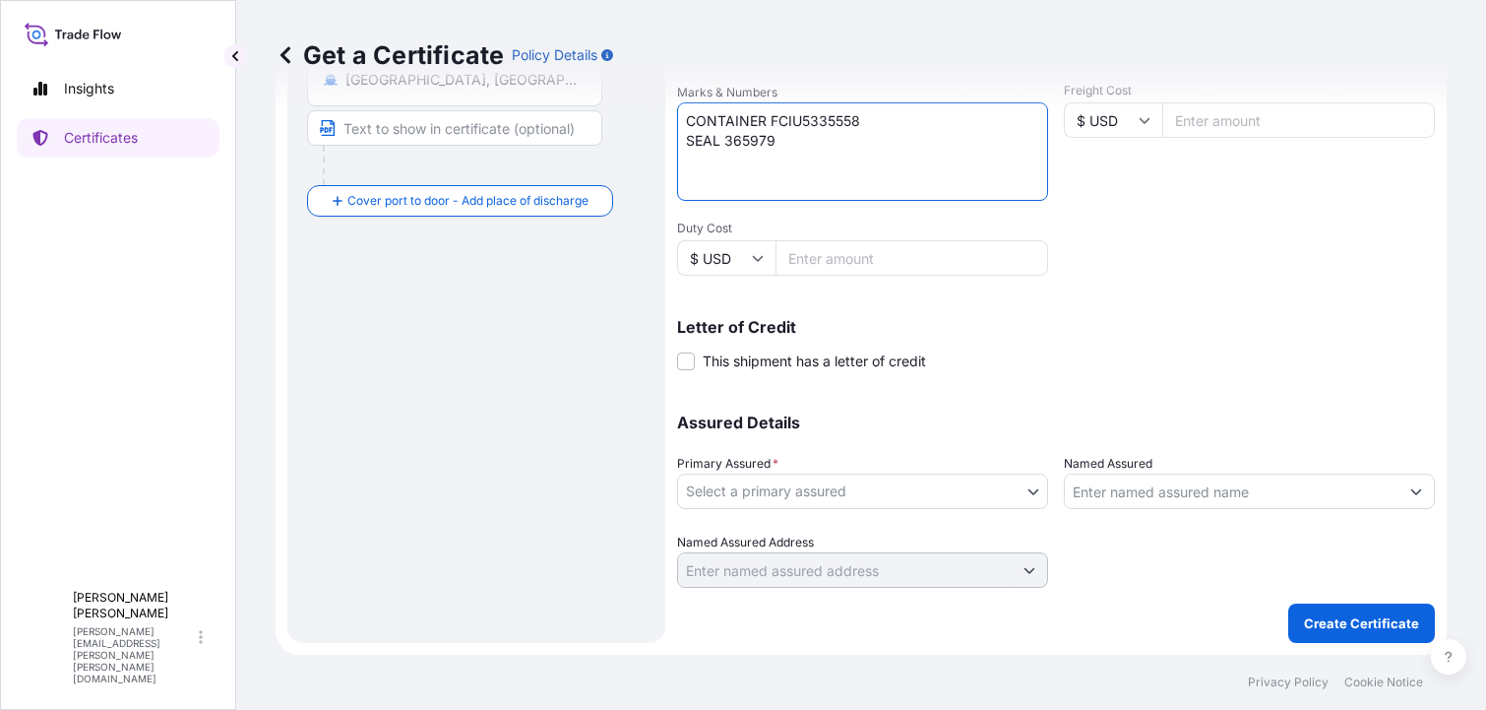
type textarea "CONTAINER FCIU5335558 SEAL 365979"
click at [1025, 488] on body "Insights Certificates L [PERSON_NAME] [PERSON_NAME][EMAIL_ADDRESS][PERSON_NAME]…" at bounding box center [743, 355] width 1486 height 710
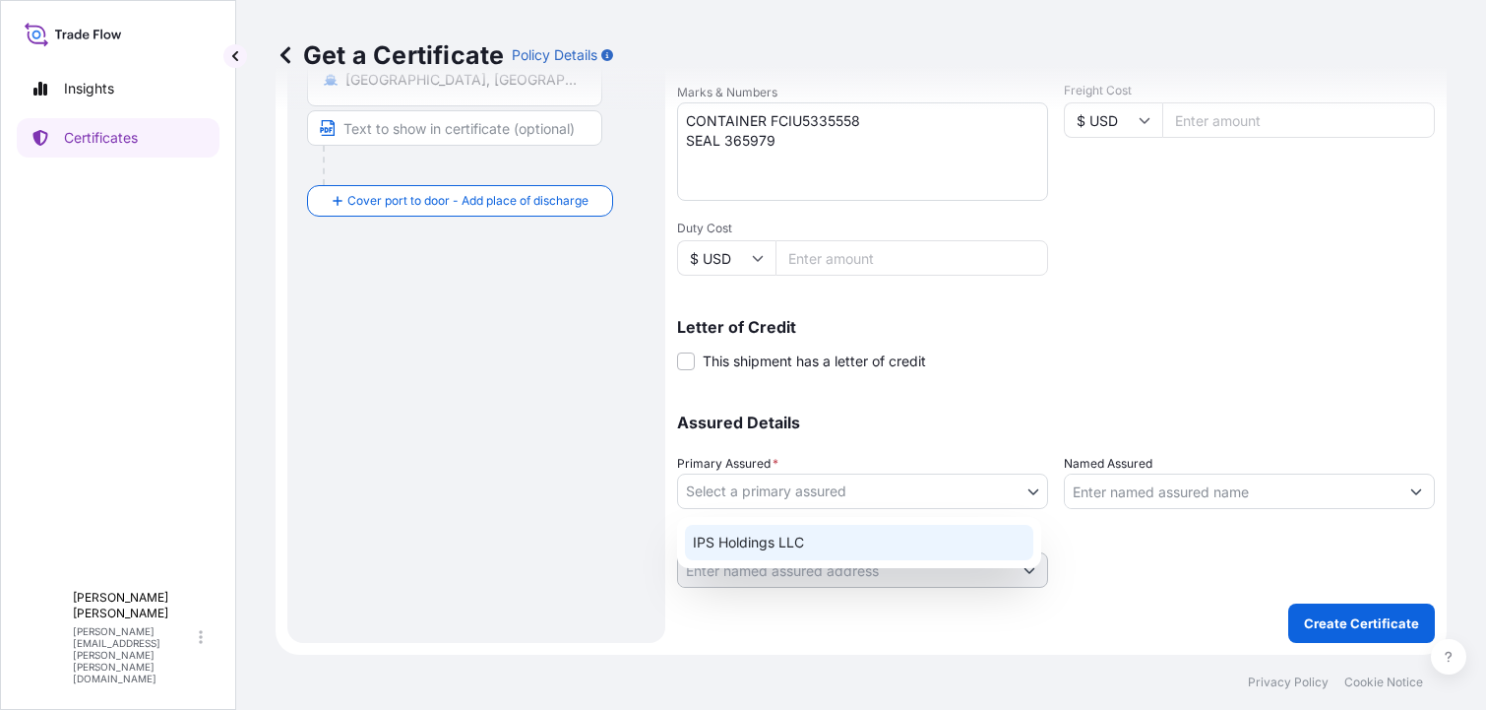
click at [746, 543] on div "IPS Holdings LLC" at bounding box center [859, 542] width 348 height 35
select select "31512"
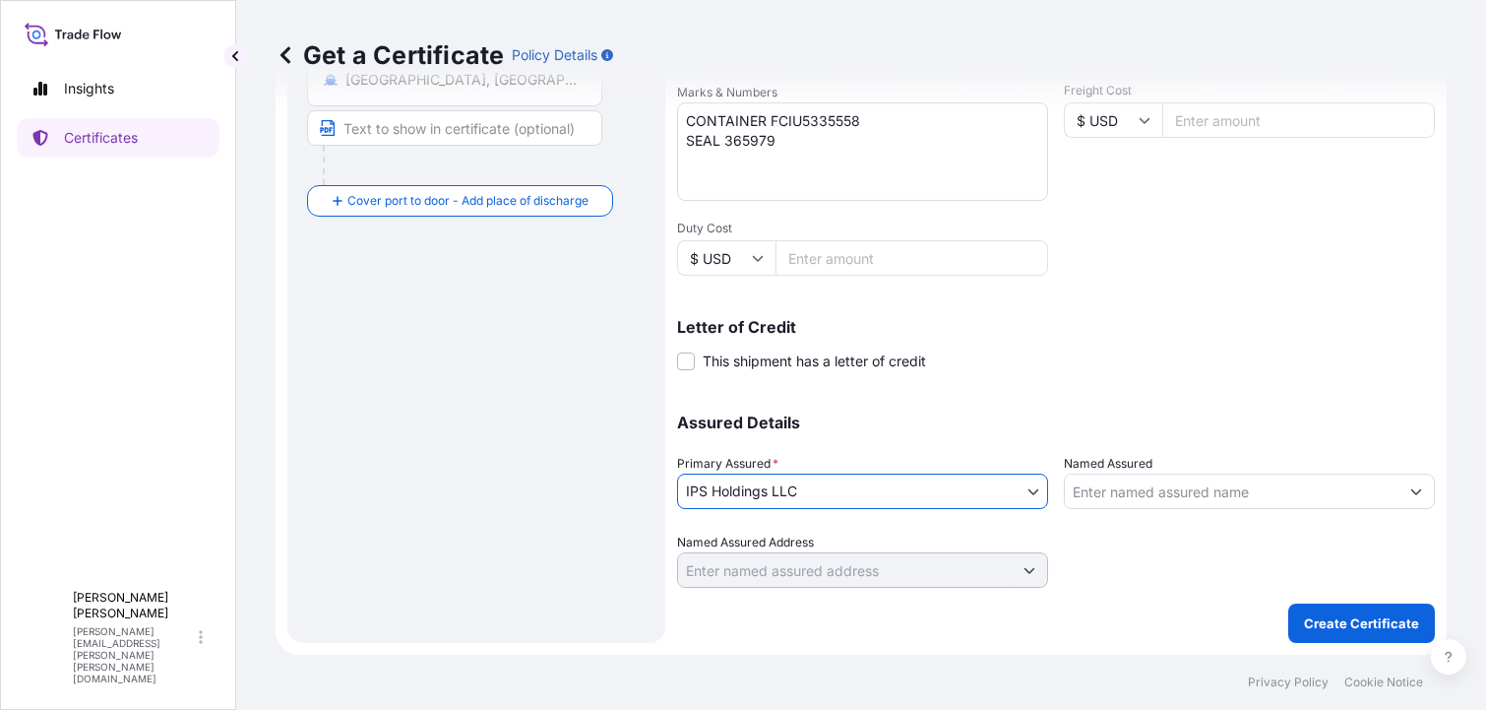
click at [1411, 490] on icon "Show suggestions" at bounding box center [1417, 491] width 12 height 12
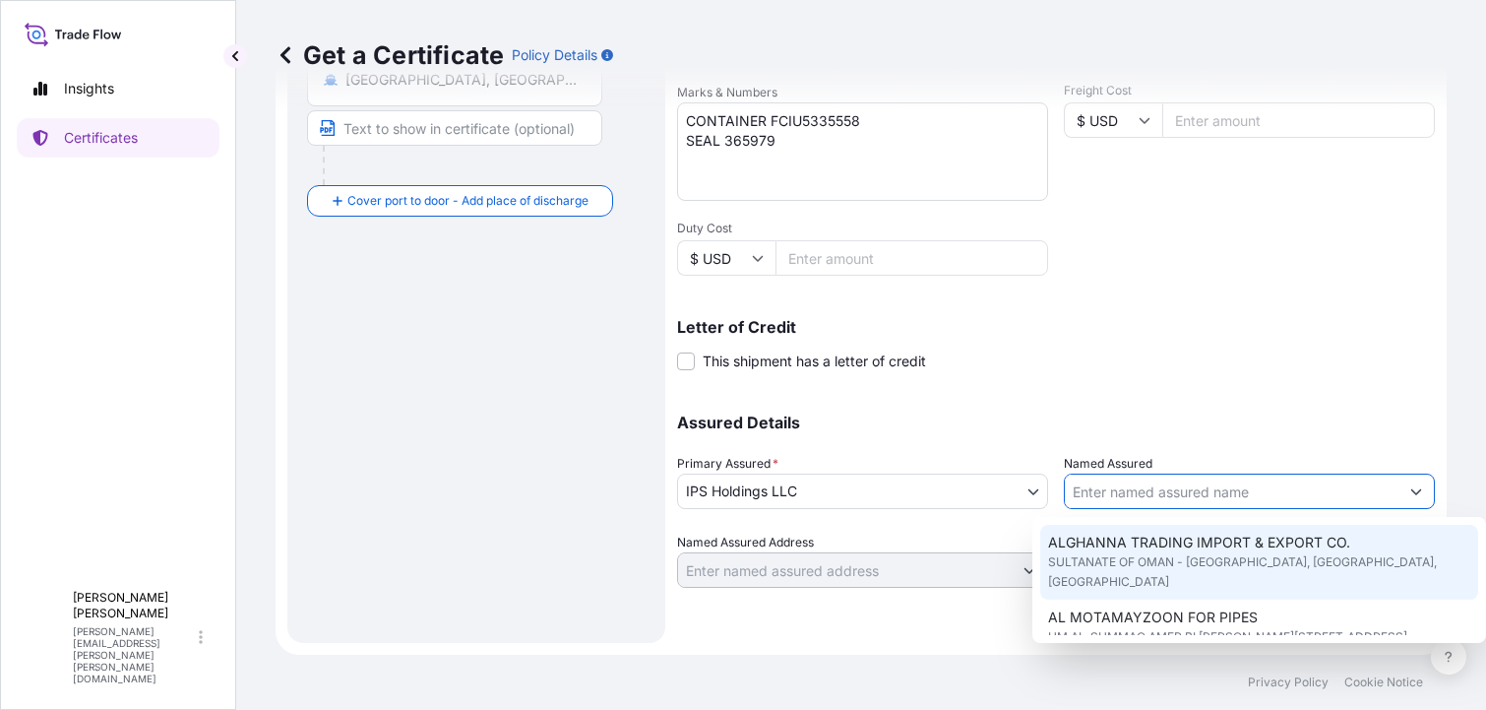
scroll to position [539, 0]
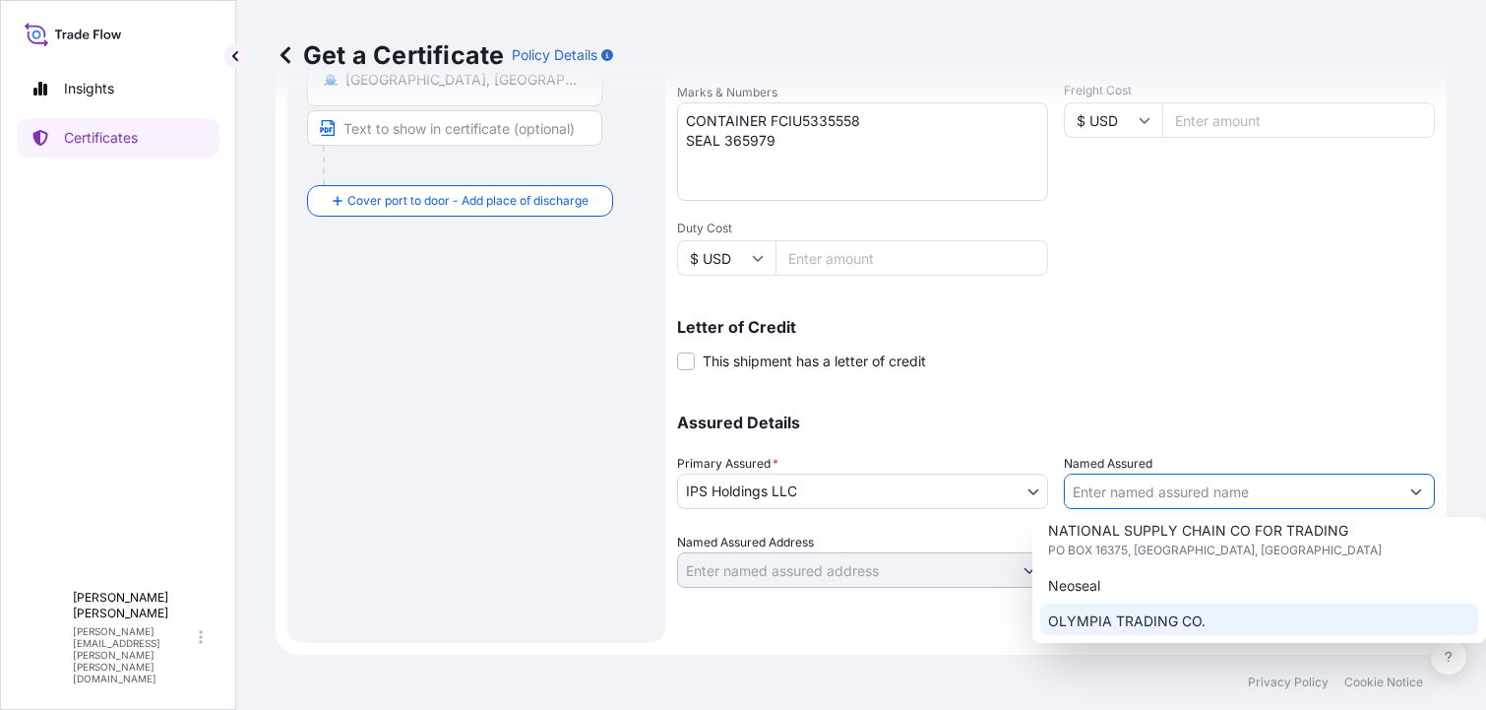
click at [1138, 611] on span "OLYMPIA TRADING CO." at bounding box center [1127, 621] width 158 height 20
type input "OLYMPIA TRADING CO."
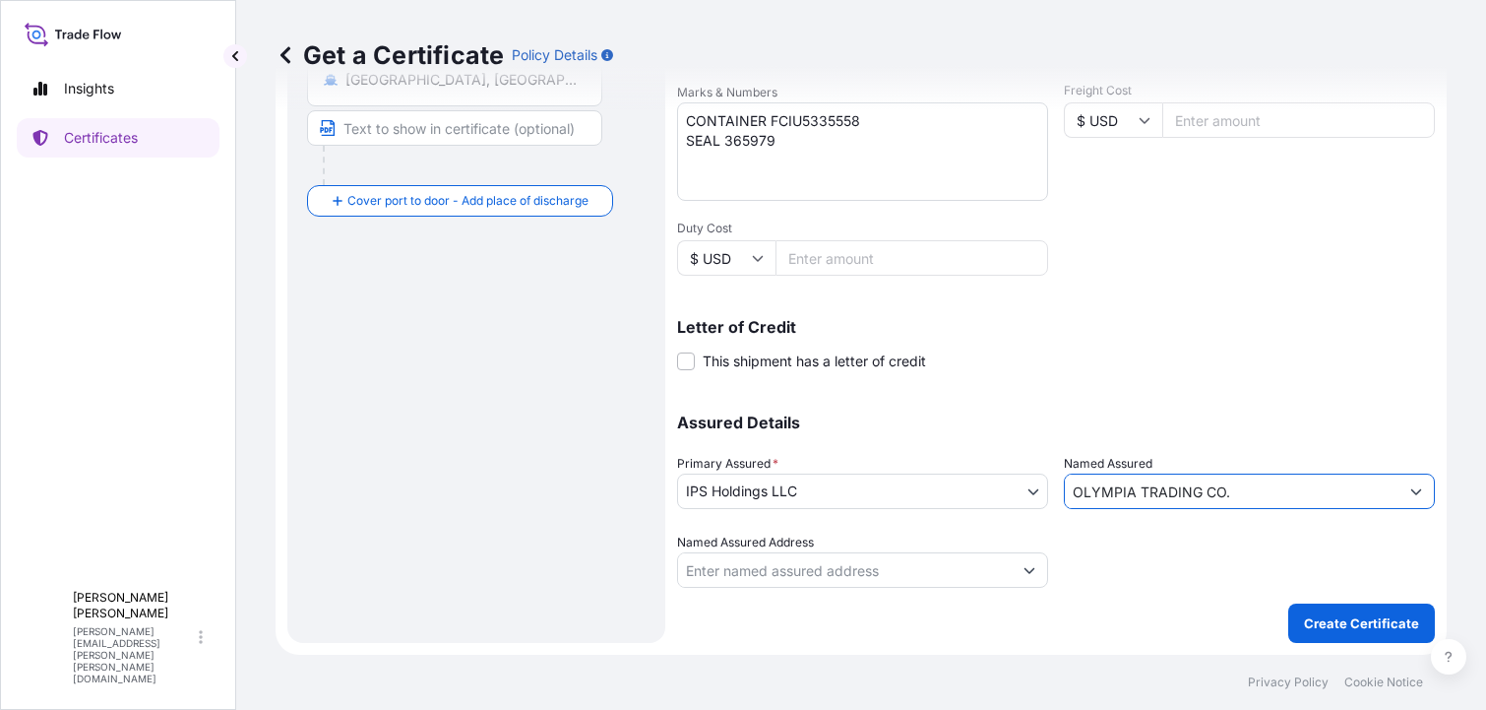
click at [944, 570] on input "Named Assured Address" at bounding box center [845, 569] width 334 height 35
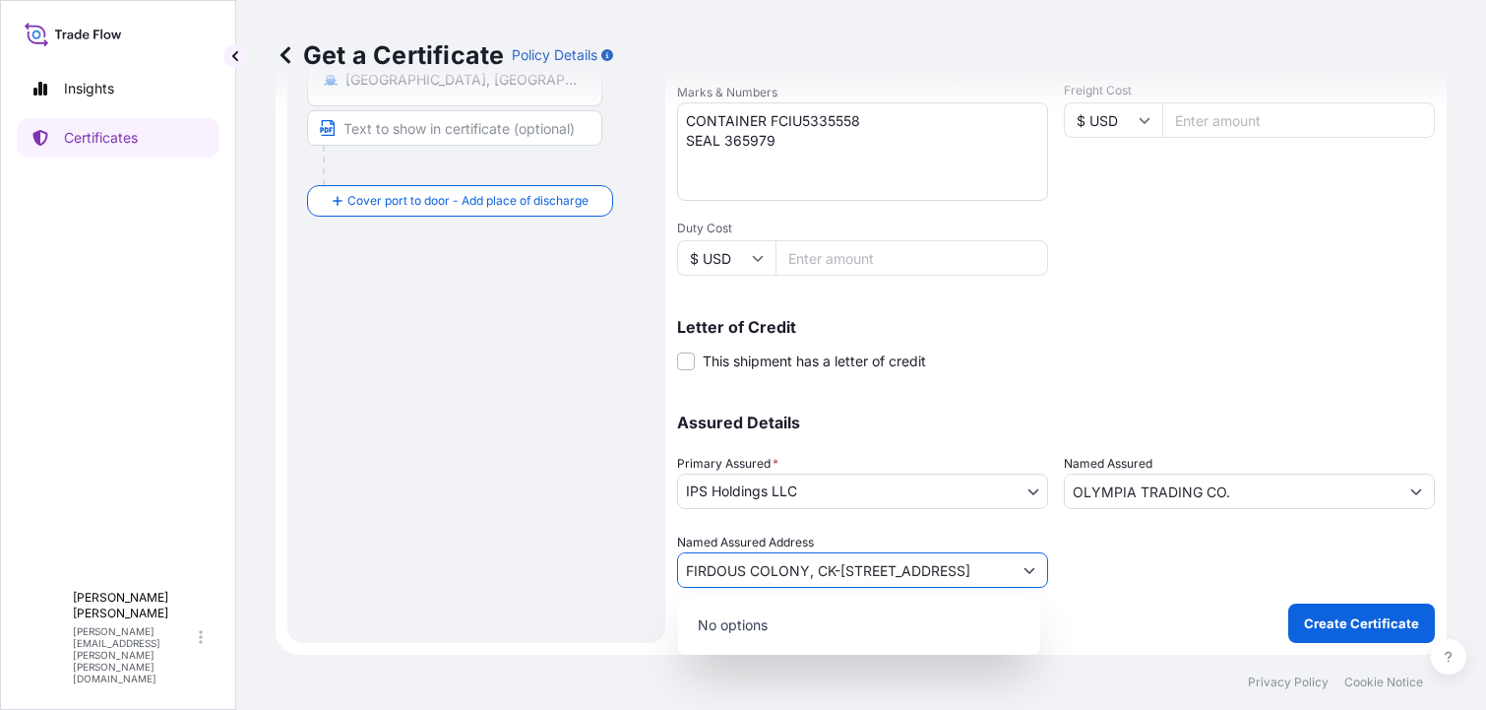
scroll to position [0, 80]
type input "FIRDOUS COLONY, CK-[STREET_ADDRESS]"
click at [1316, 622] on p "Create Certificate" at bounding box center [1361, 623] width 115 height 20
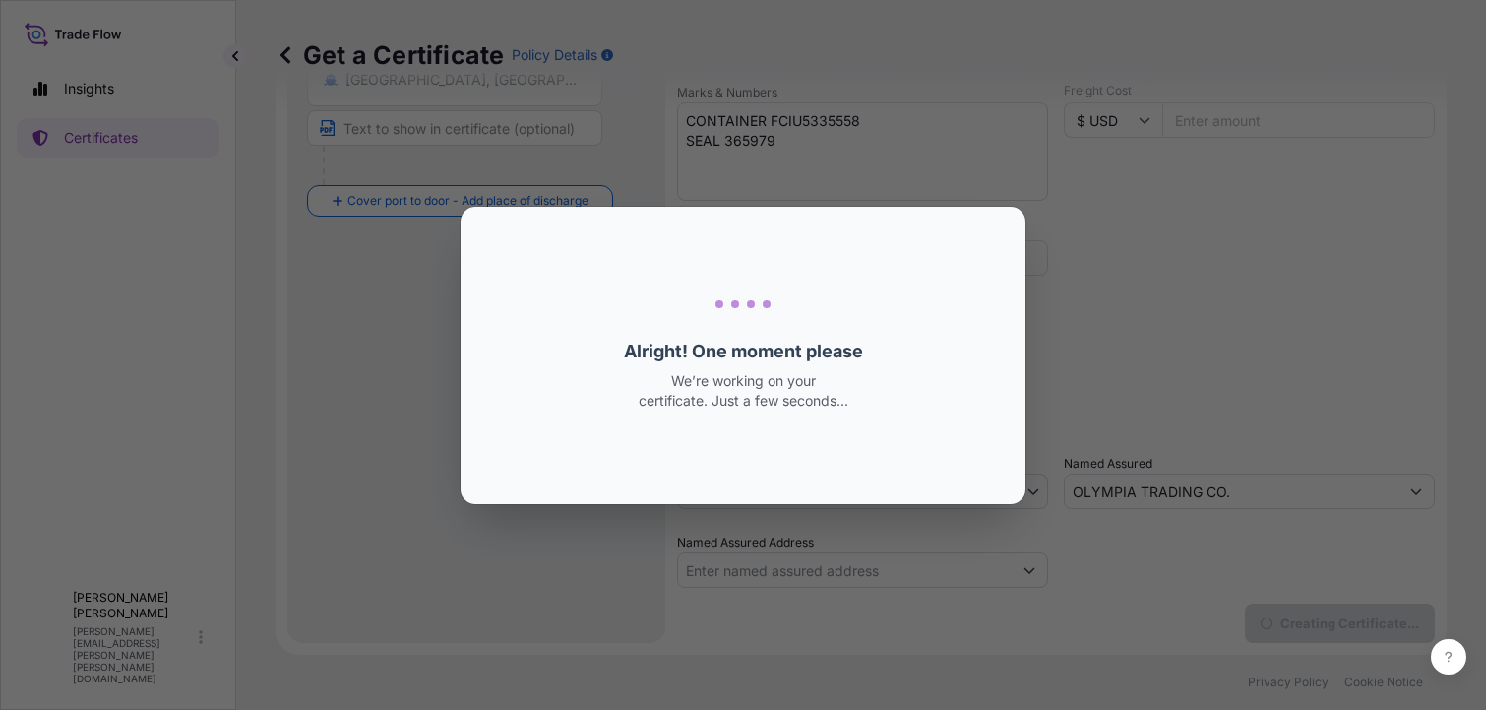
scroll to position [0, 0]
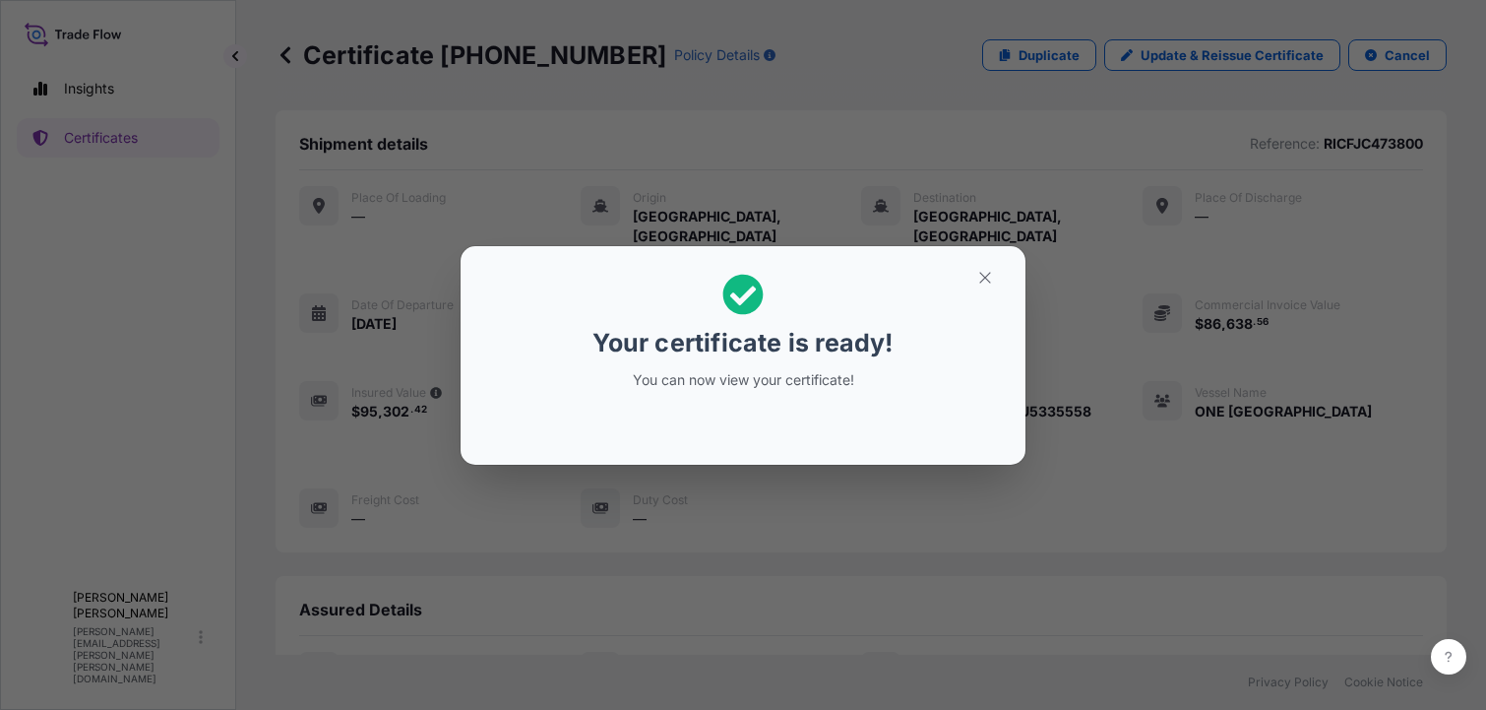
click at [746, 298] on icon at bounding box center [743, 294] width 41 height 41
click at [985, 275] on icon "button" at bounding box center [986, 278] width 18 height 18
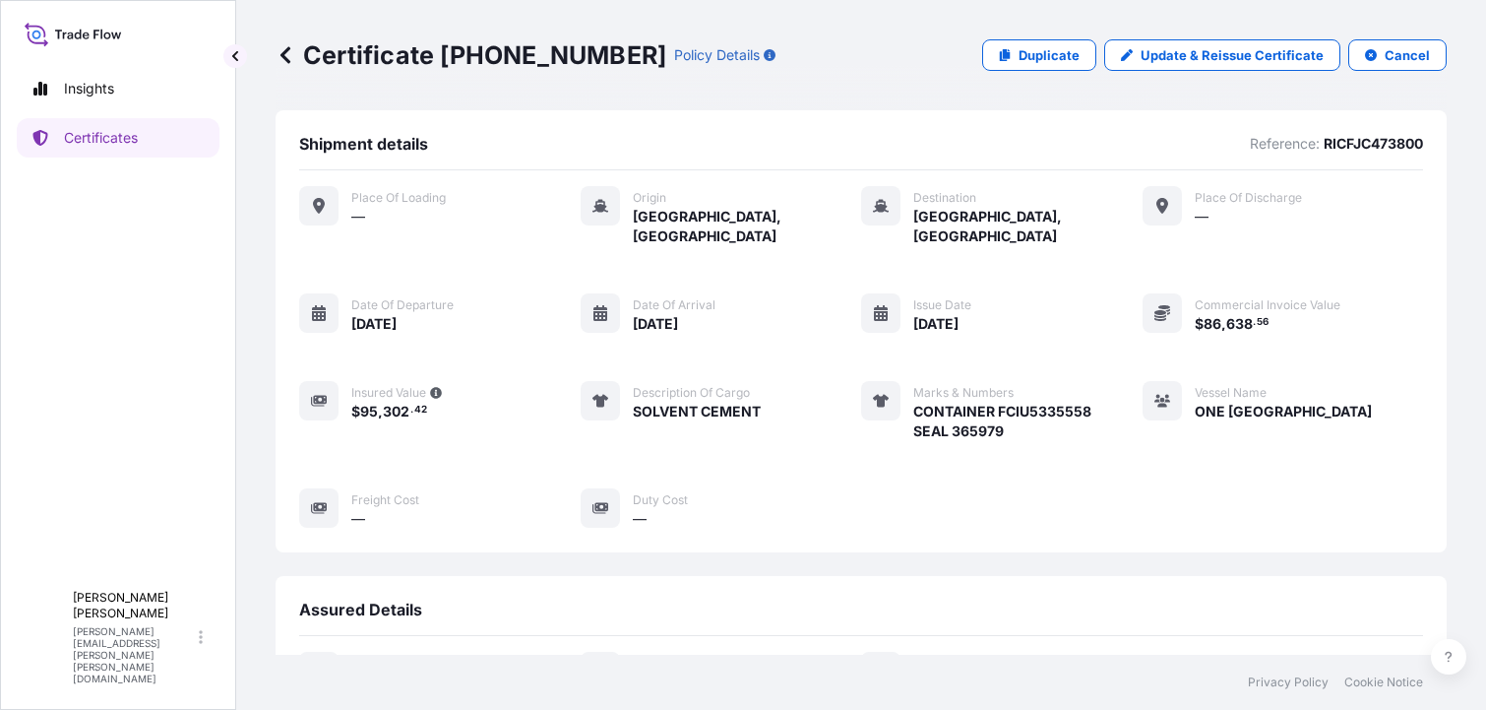
scroll to position [249, 0]
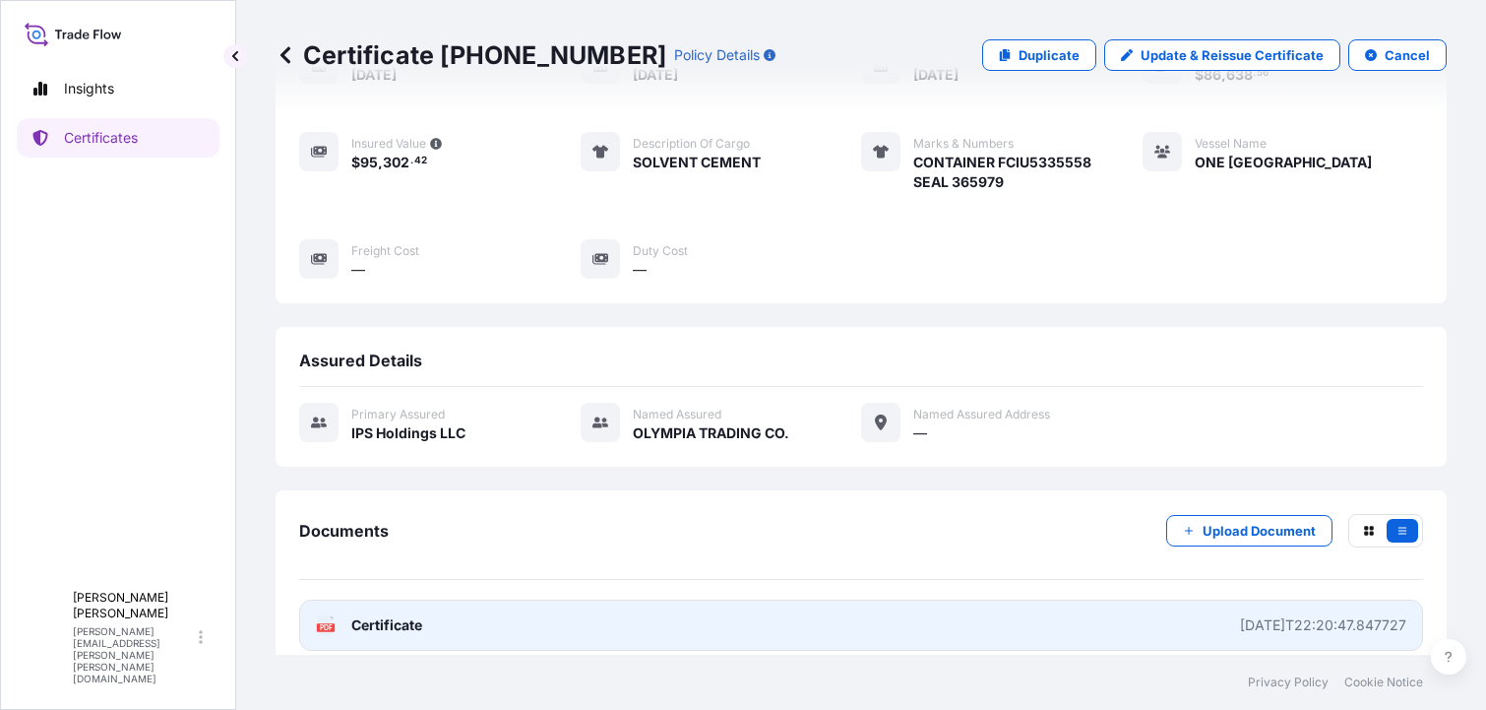
click at [380, 599] on link "PDF Certificate [DATE]T22:20:47.847727" at bounding box center [861, 624] width 1124 height 51
click at [321, 624] on text "PDF" at bounding box center [326, 627] width 13 height 7
